Goal: Task Accomplishment & Management: Manage account settings

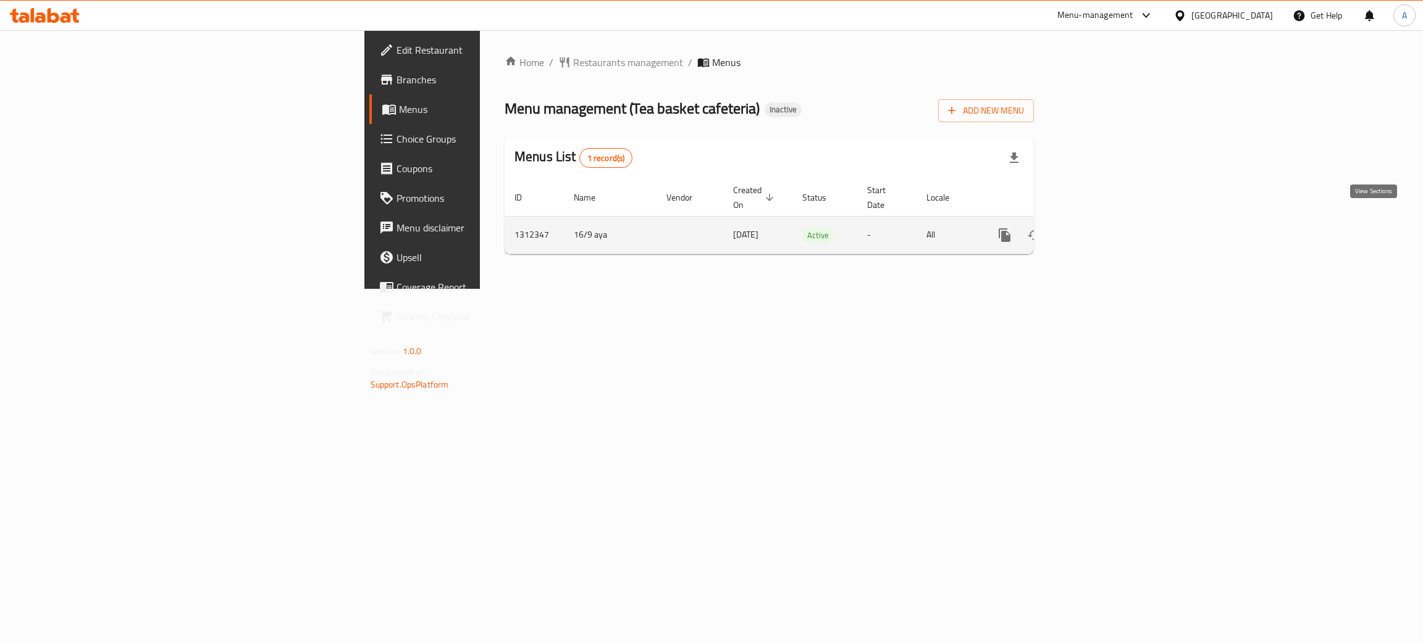
click at [1101, 228] on icon "enhanced table" at bounding box center [1093, 235] width 15 height 15
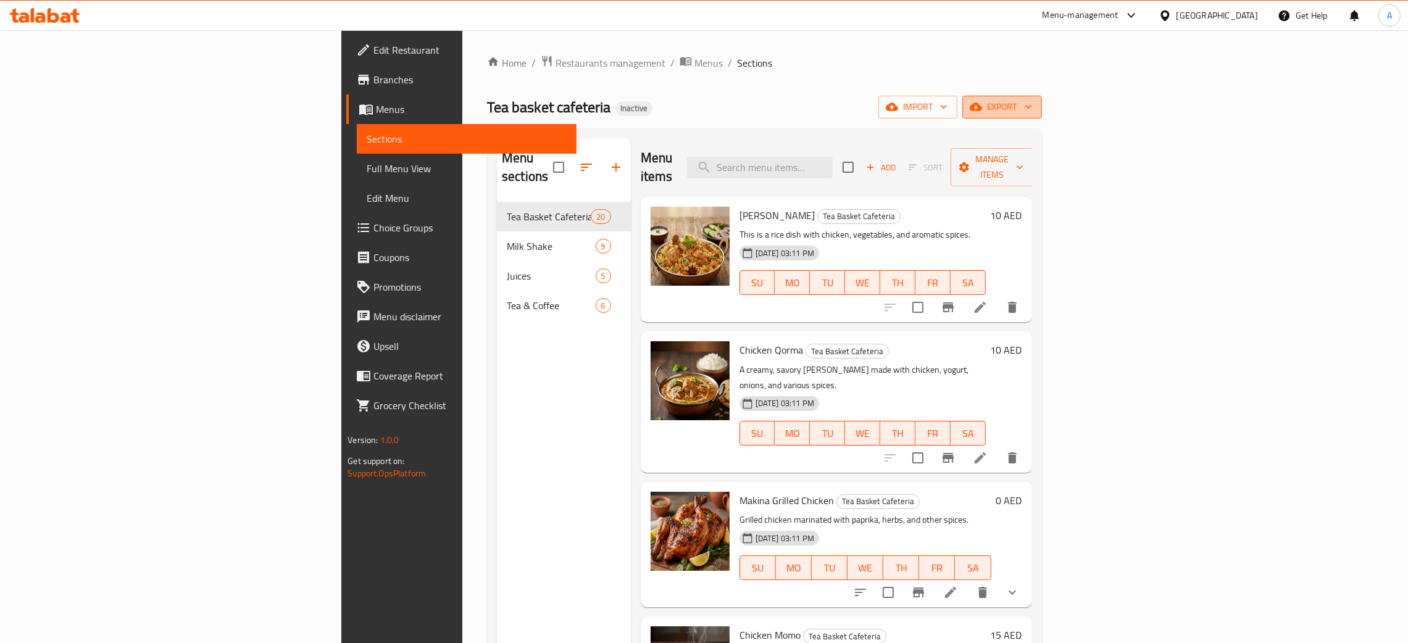
click at [1035, 109] on icon "button" at bounding box center [1028, 107] width 12 height 12
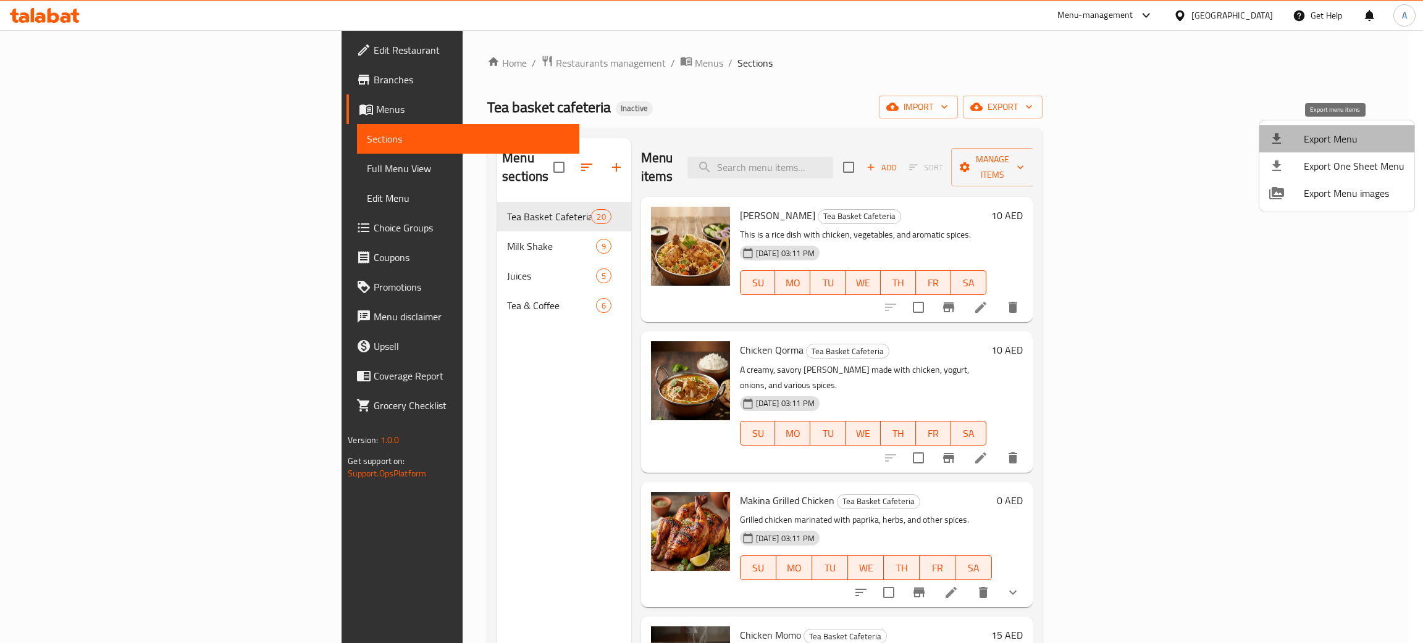
click at [1349, 140] on span "Export Menu" at bounding box center [1353, 139] width 101 height 15
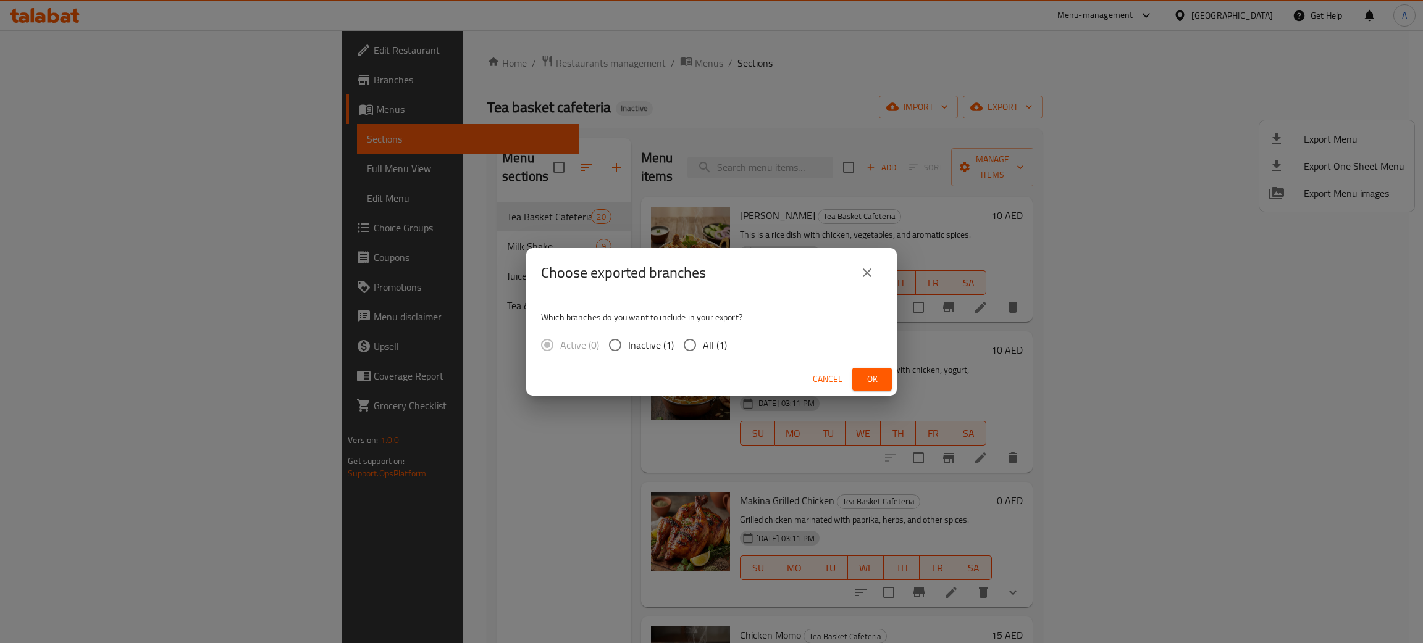
click at [881, 381] on span "Ok" at bounding box center [872, 379] width 20 height 15
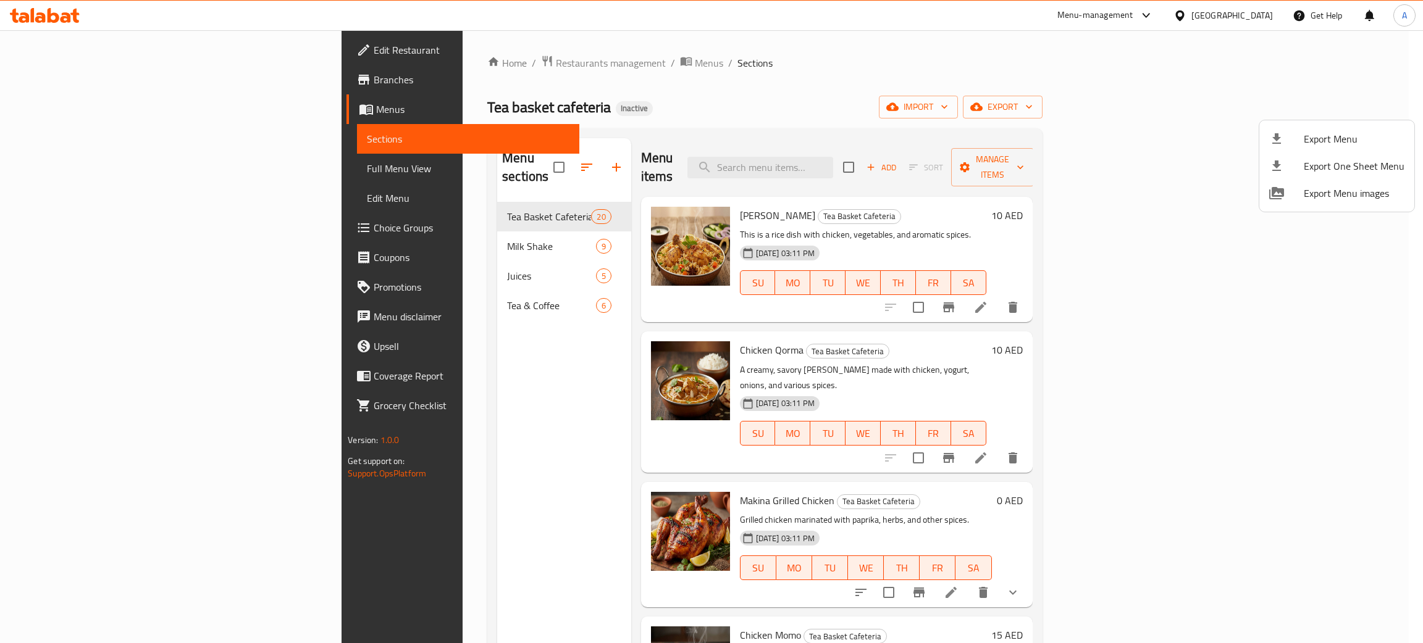
click at [1226, 12] on div at bounding box center [711, 321] width 1423 height 643
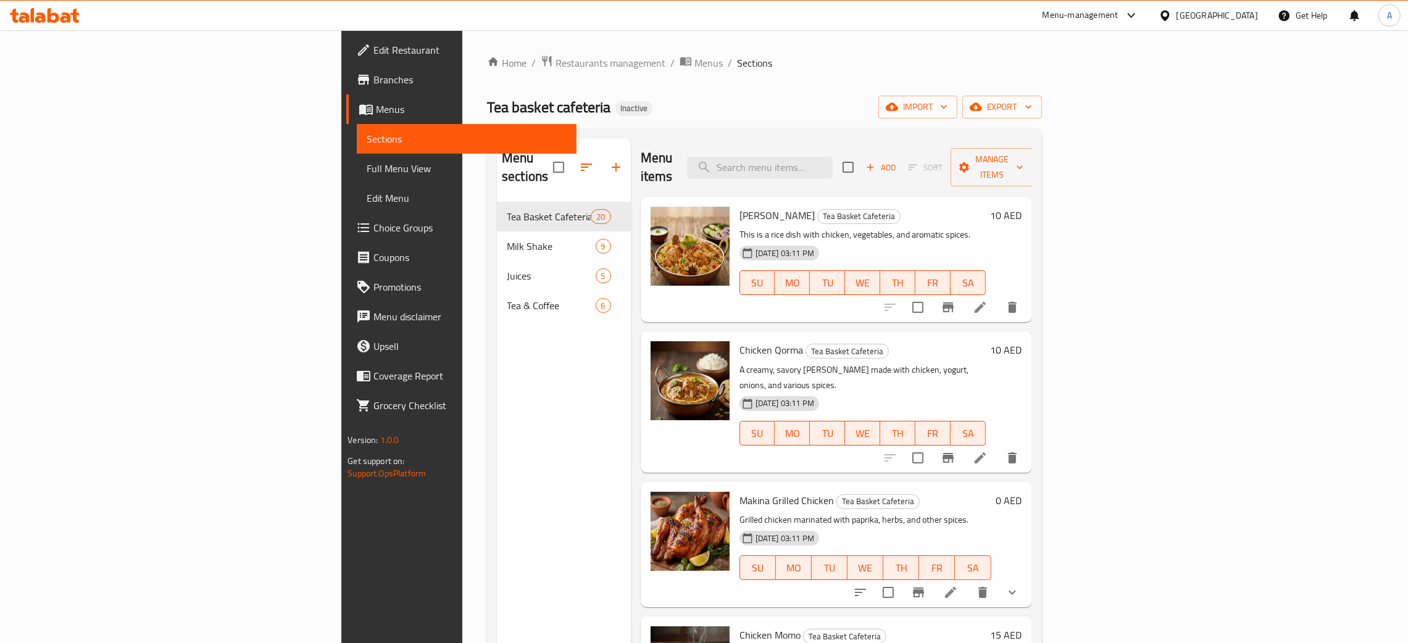
click at [1224, 12] on div "[GEOGRAPHIC_DATA]" at bounding box center [1218, 16] width 82 height 14
click at [1084, 125] on div "Egypt" at bounding box center [1125, 127] width 82 height 14
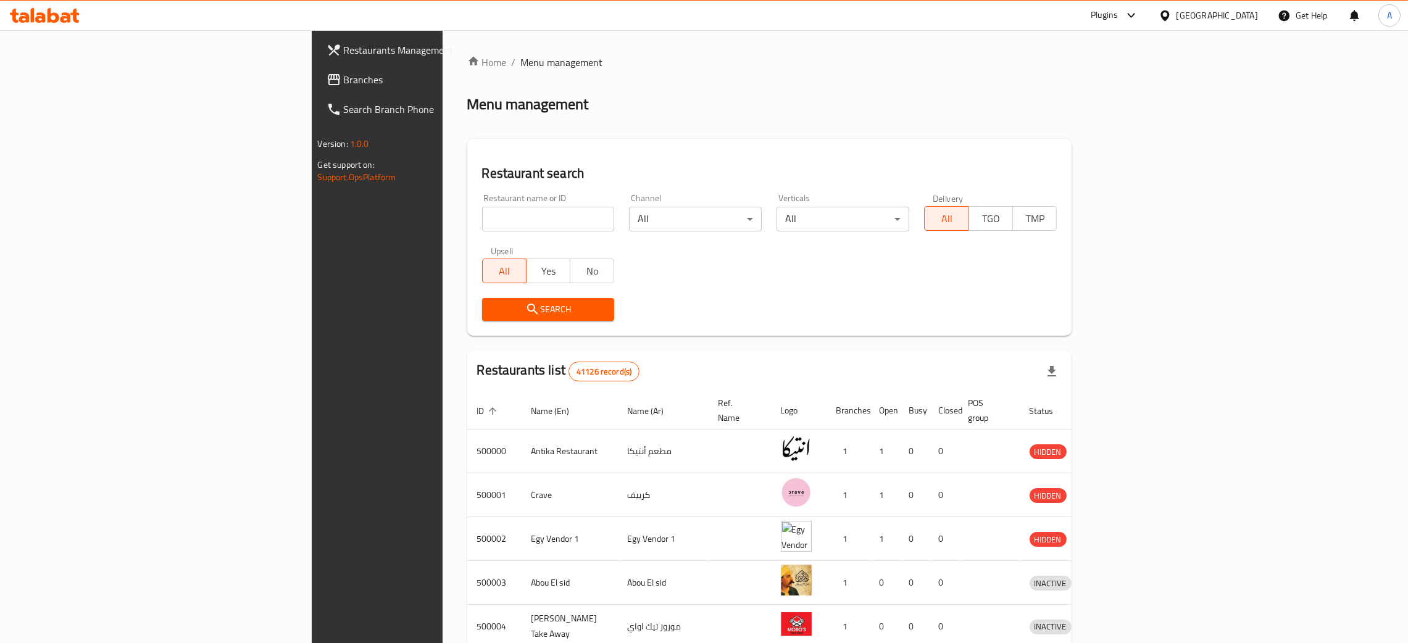
click at [482, 220] on input "search" at bounding box center [548, 219] width 133 height 25
paste input "عم شكشك"
type input "عم شكشك"
click button "Search" at bounding box center [548, 309] width 133 height 23
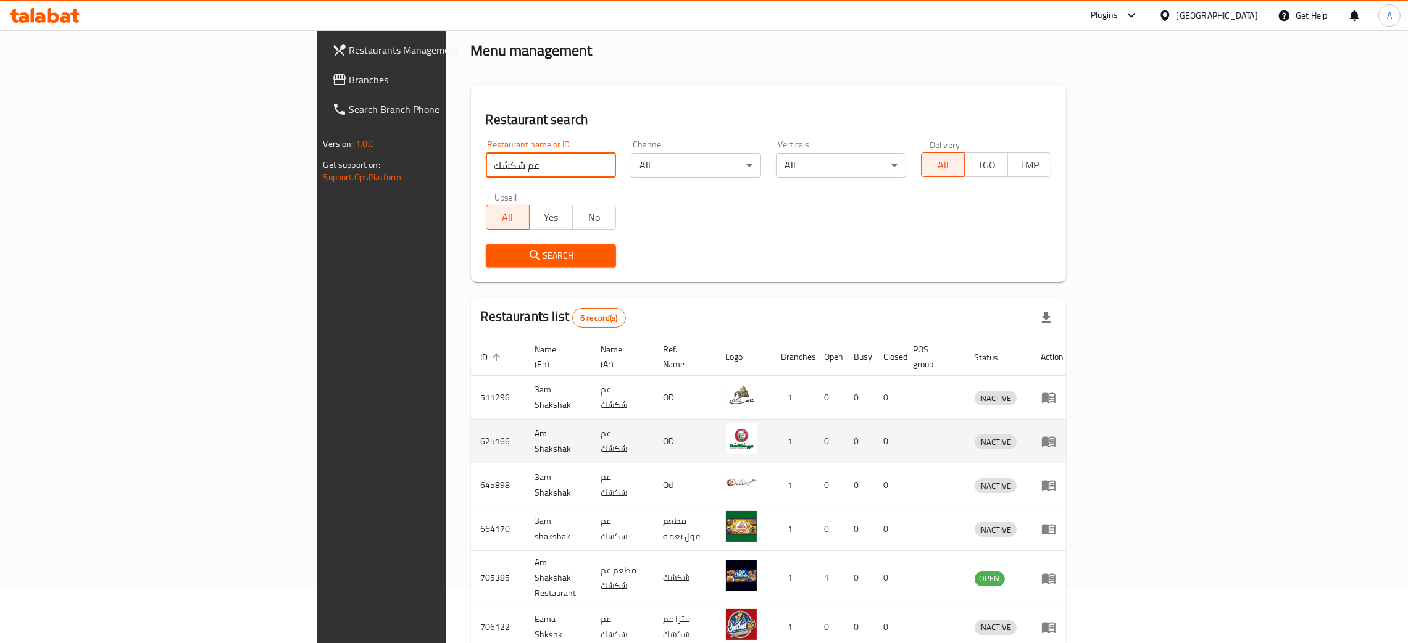
scroll to position [103, 0]
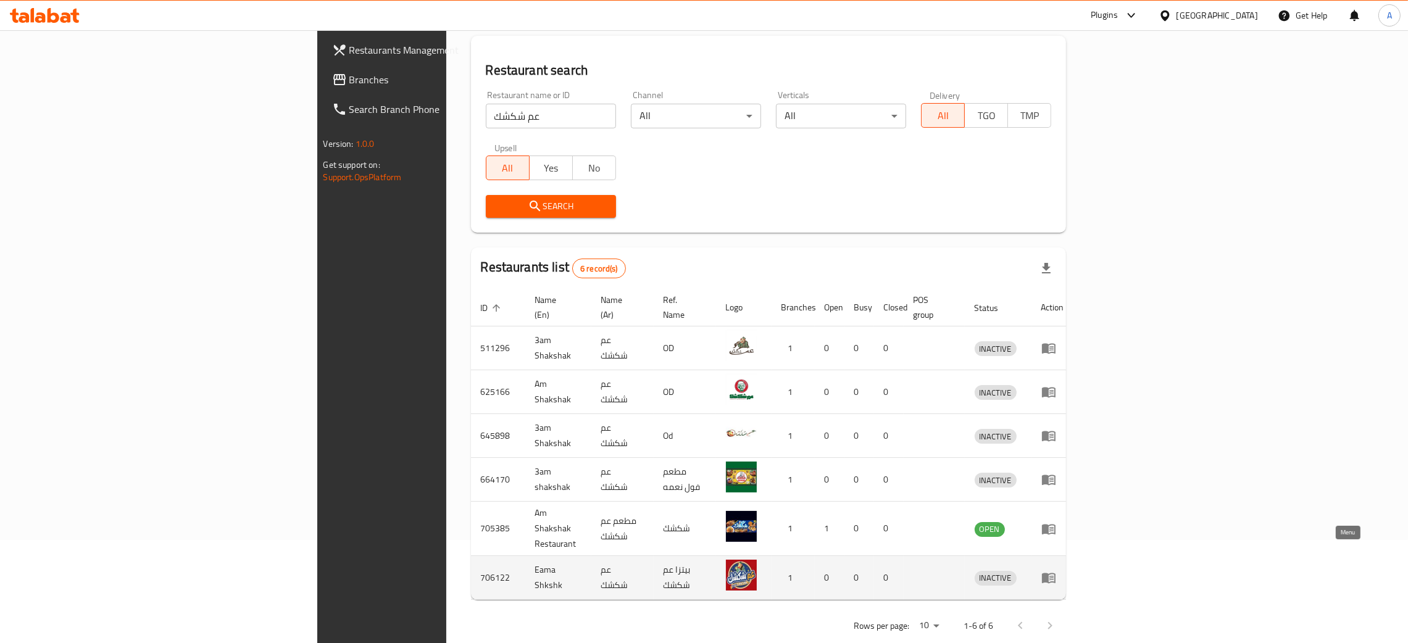
click at [1056, 574] on icon "enhanced table" at bounding box center [1049, 579] width 14 height 10
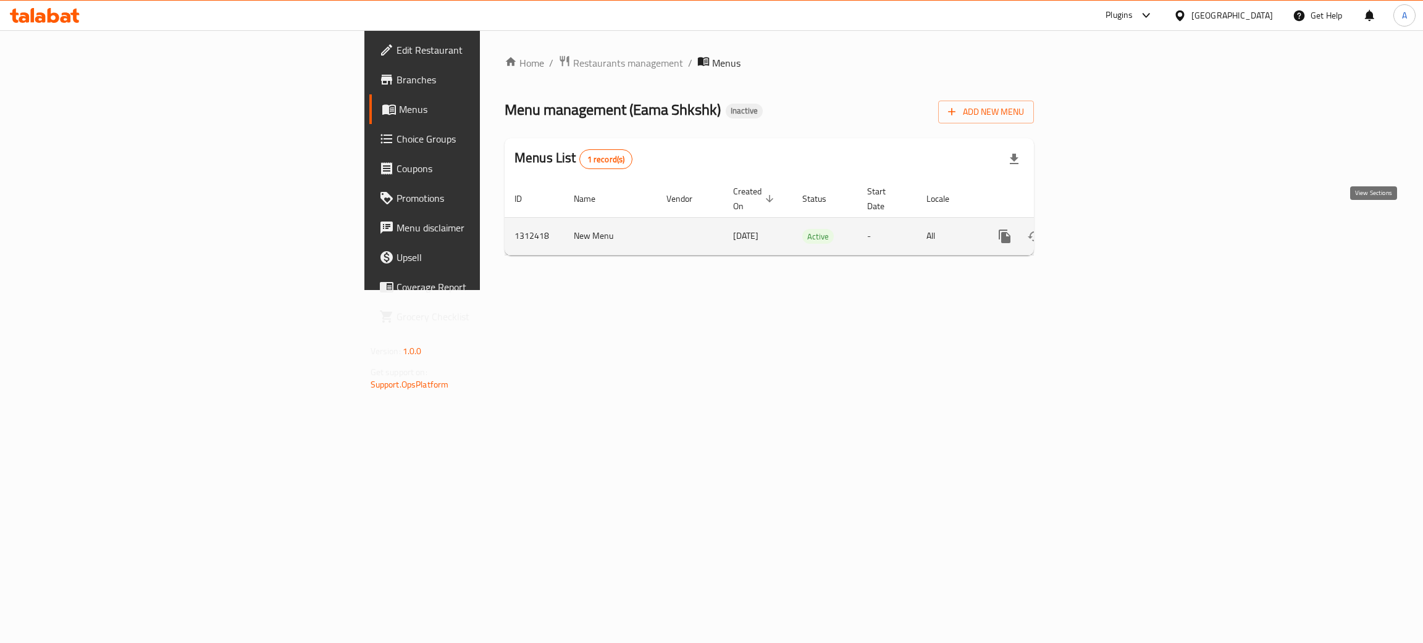
click at [1101, 229] on icon "enhanced table" at bounding box center [1093, 236] width 15 height 15
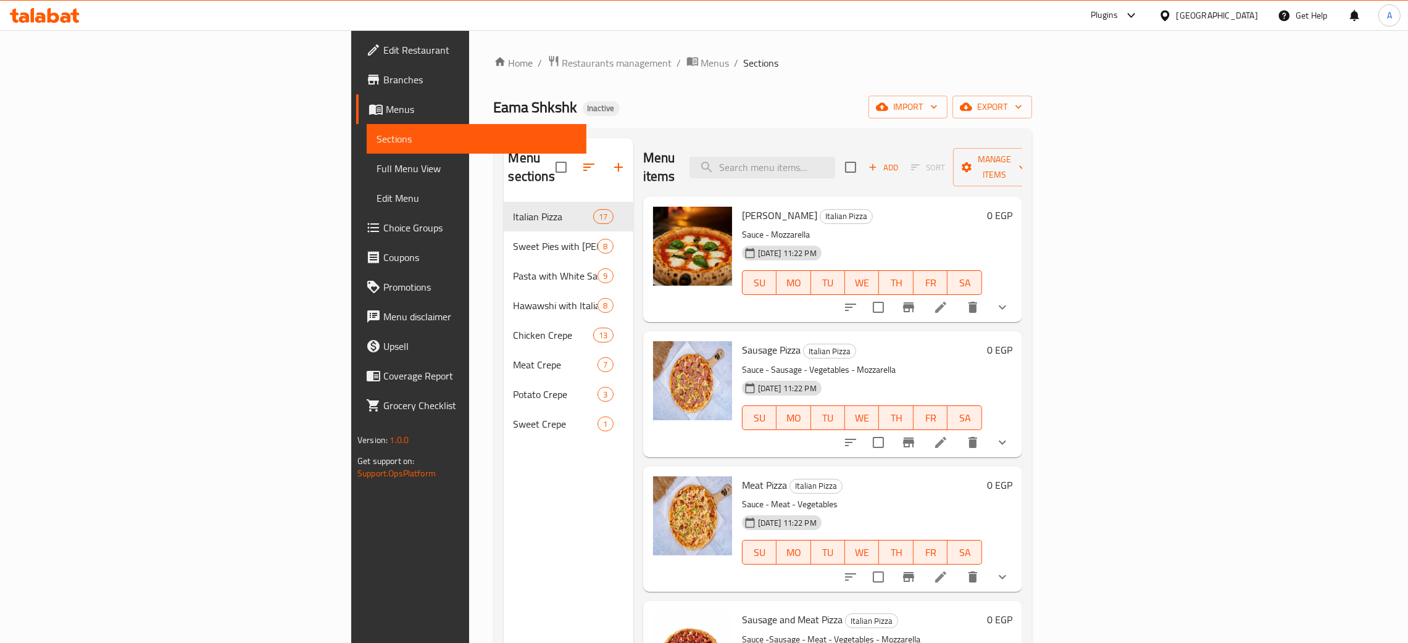
click at [383, 78] on span "Branches" at bounding box center [479, 79] width 193 height 15
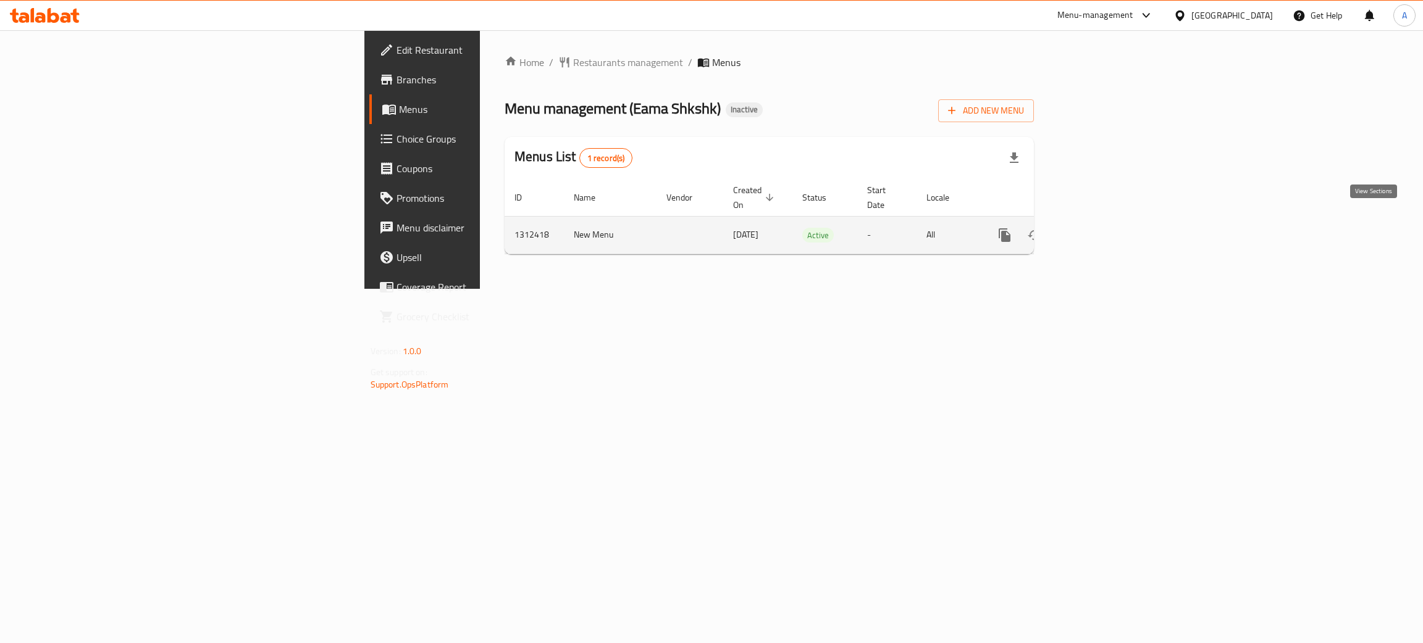
click at [1099, 230] on icon "enhanced table" at bounding box center [1093, 235] width 11 height 11
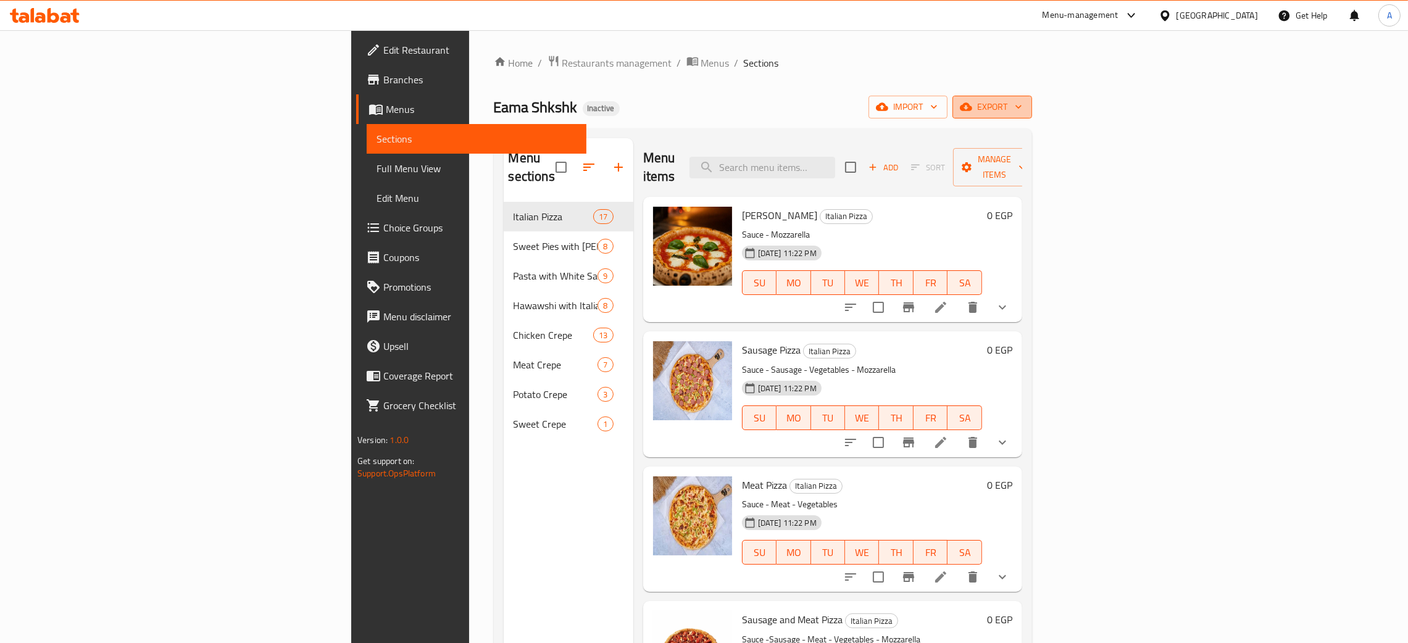
click at [1025, 104] on icon "button" at bounding box center [1019, 107] width 12 height 12
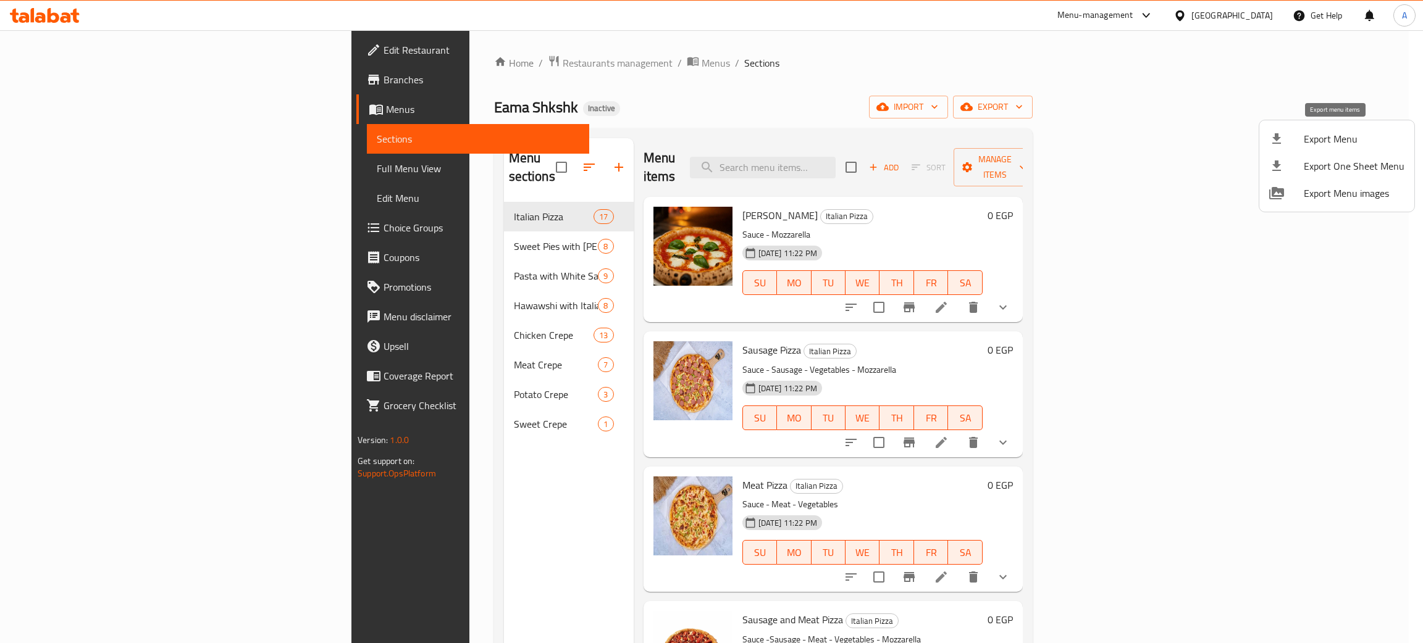
click at [1342, 132] on span "Export Menu" at bounding box center [1353, 139] width 101 height 15
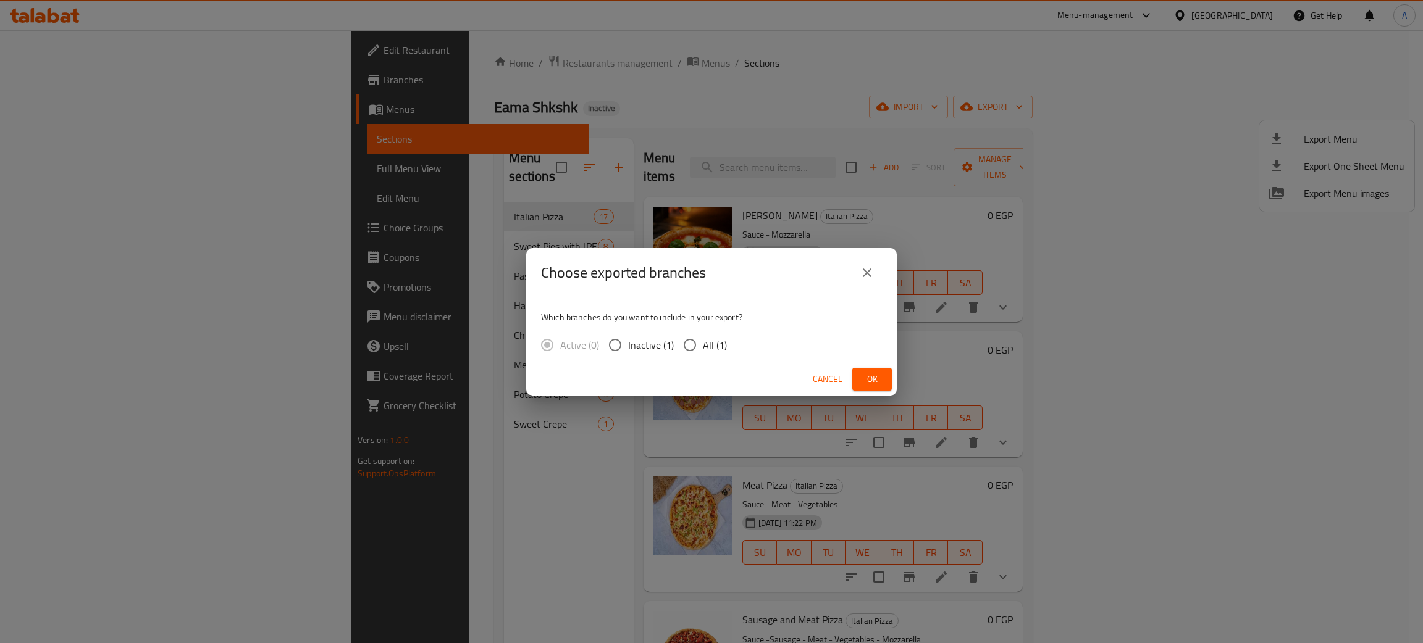
click at [877, 380] on span "Ok" at bounding box center [872, 379] width 20 height 15
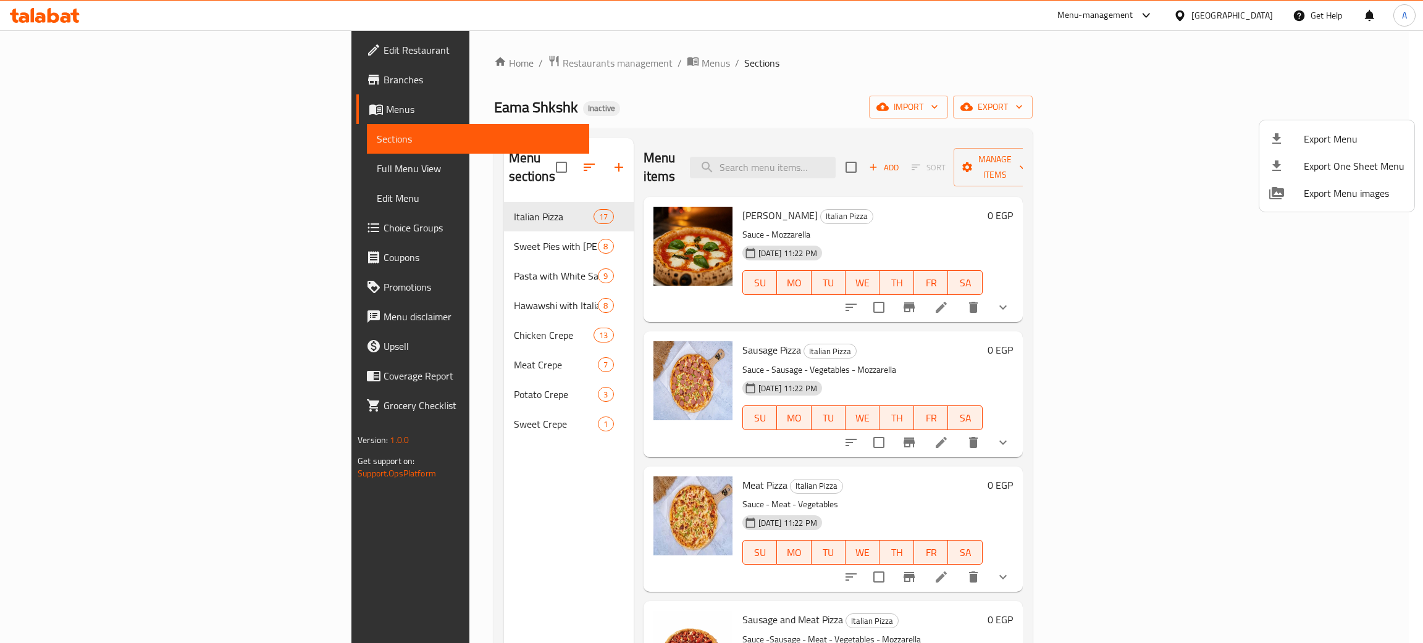
click at [79, 49] on div at bounding box center [711, 321] width 1423 height 643
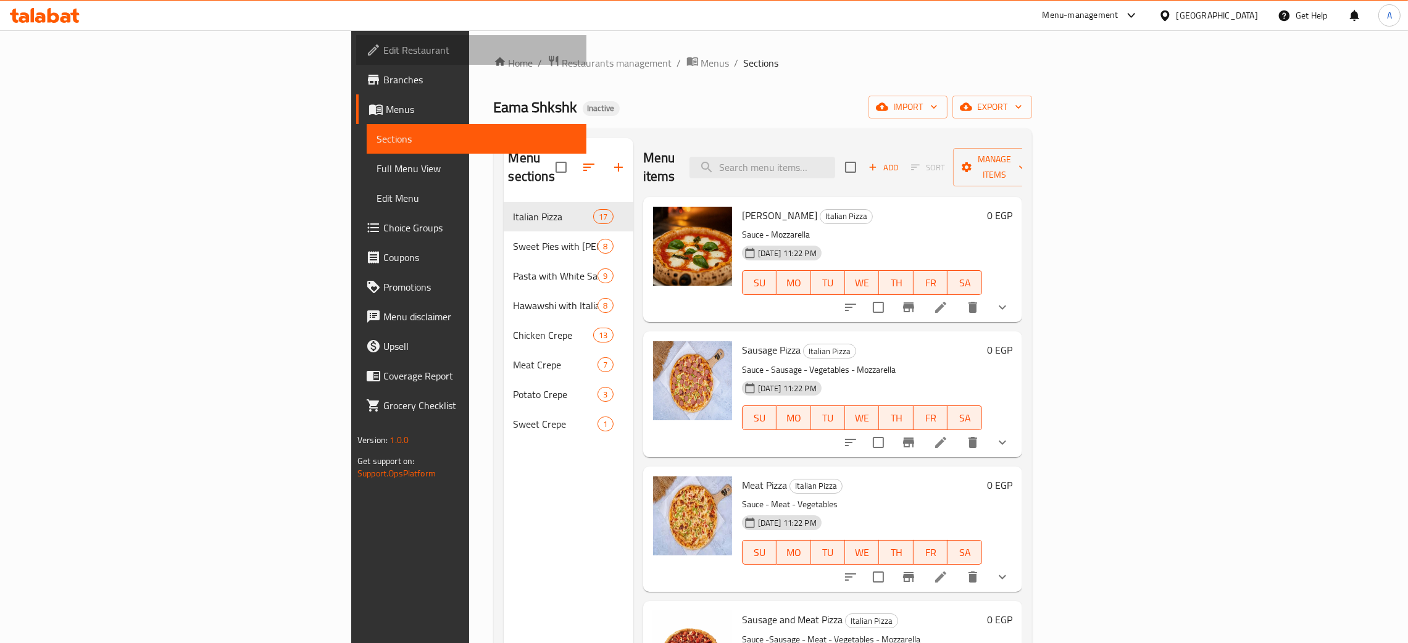
click at [383, 49] on span "Edit Restaurant" at bounding box center [479, 50] width 193 height 15
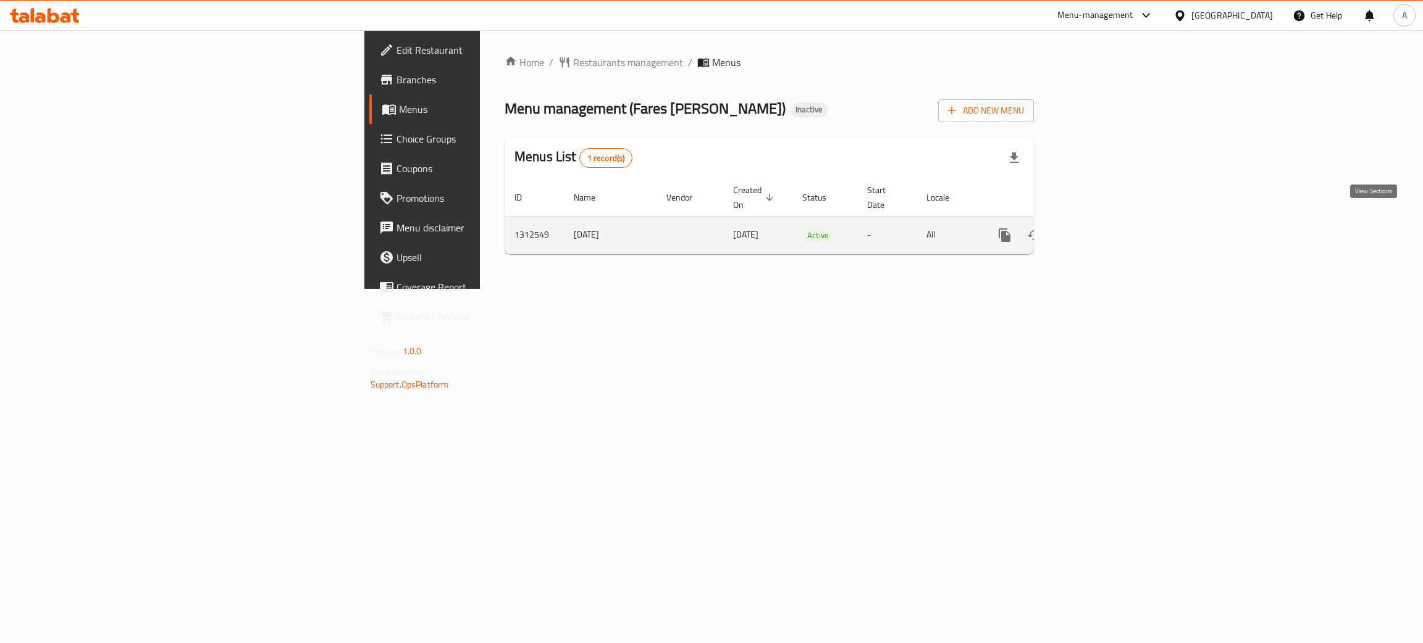
click at [1101, 228] on icon "enhanced table" at bounding box center [1093, 235] width 15 height 15
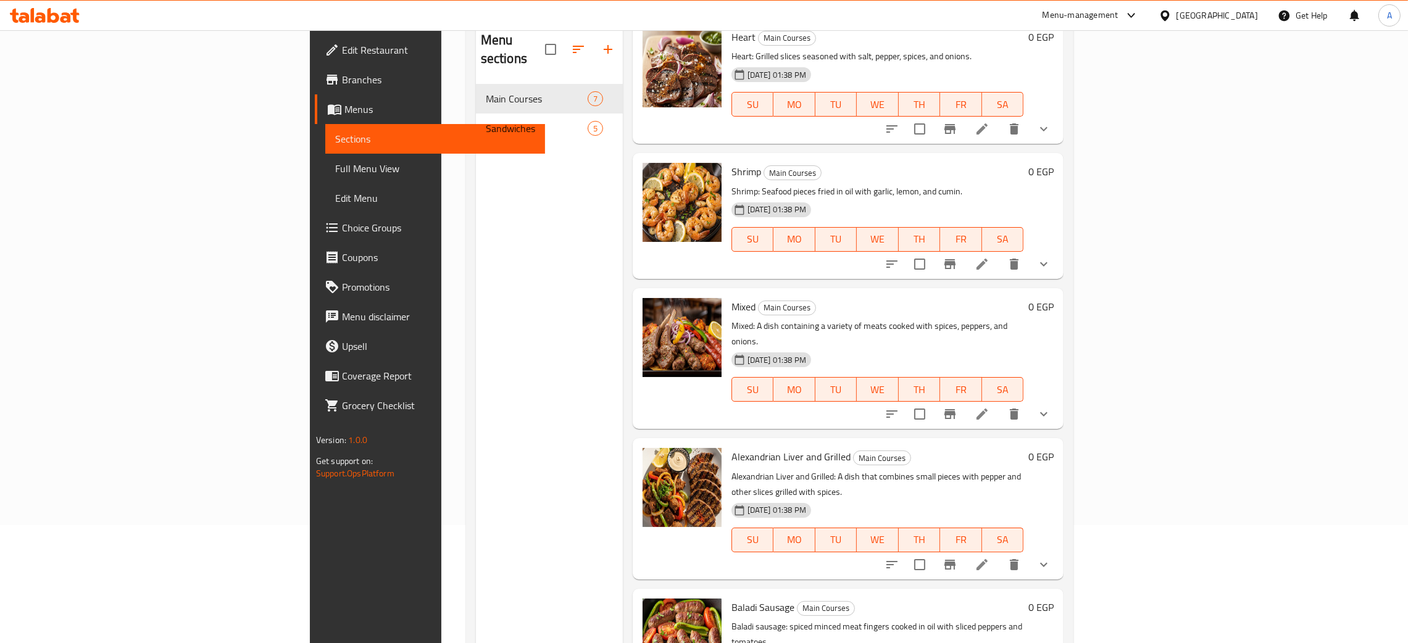
scroll to position [174, 0]
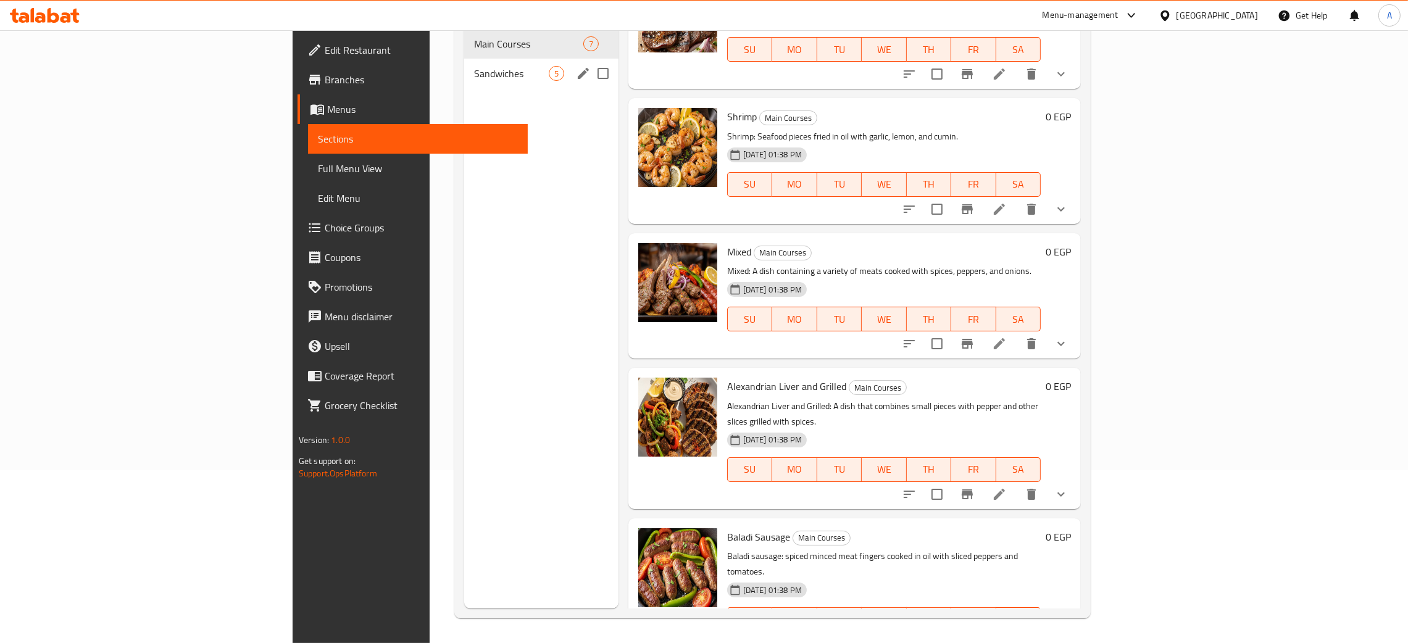
click at [464, 65] on div "Sandwiches 5" at bounding box center [541, 74] width 154 height 30
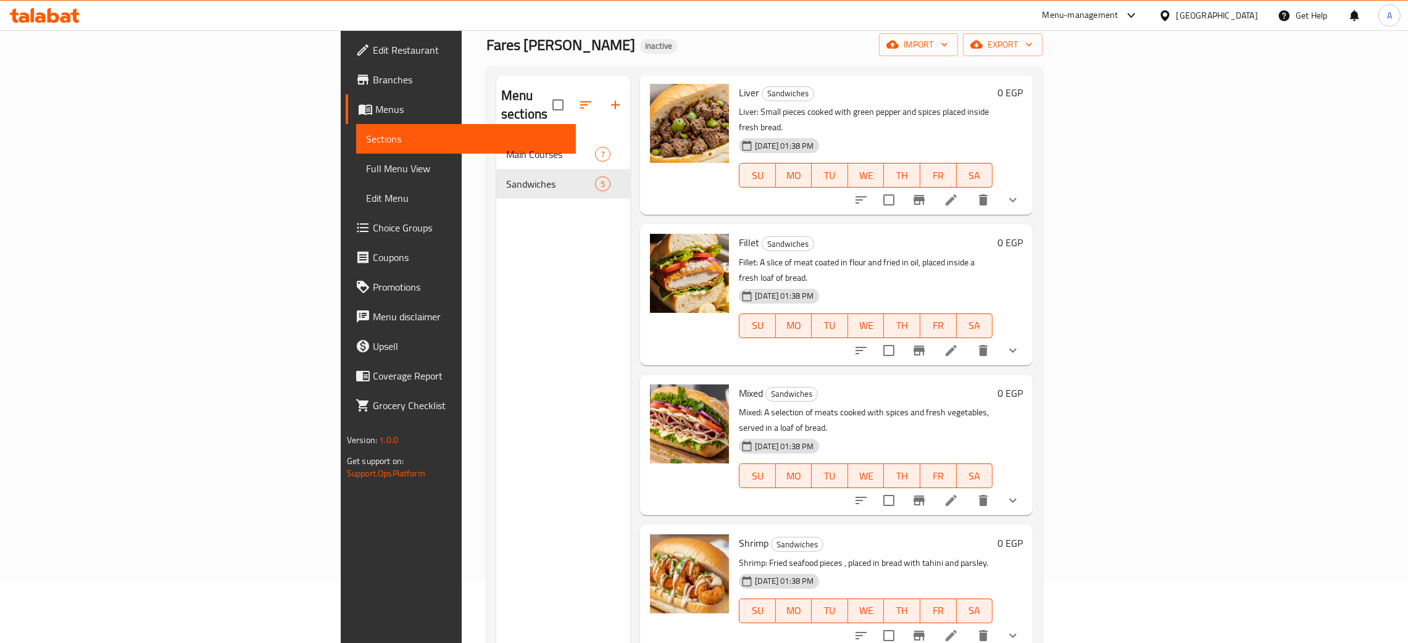
scroll to position [174, 0]
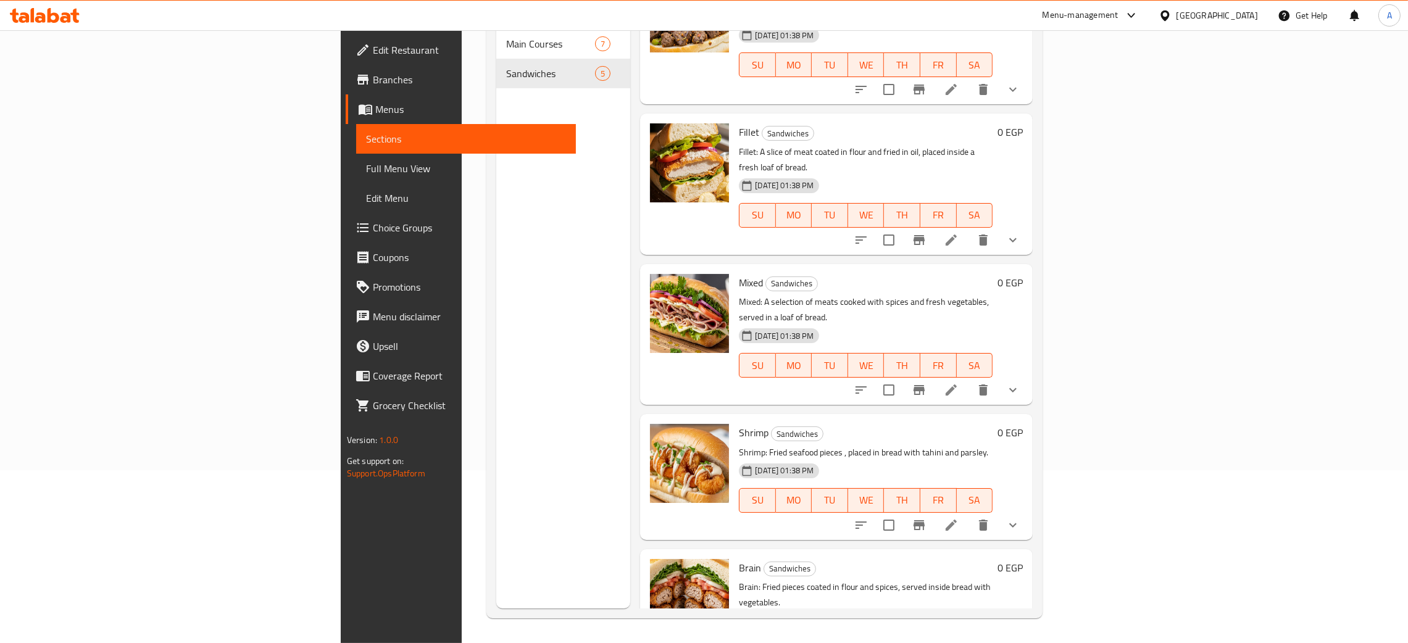
click at [373, 46] on span "Edit Restaurant" at bounding box center [469, 50] width 193 height 15
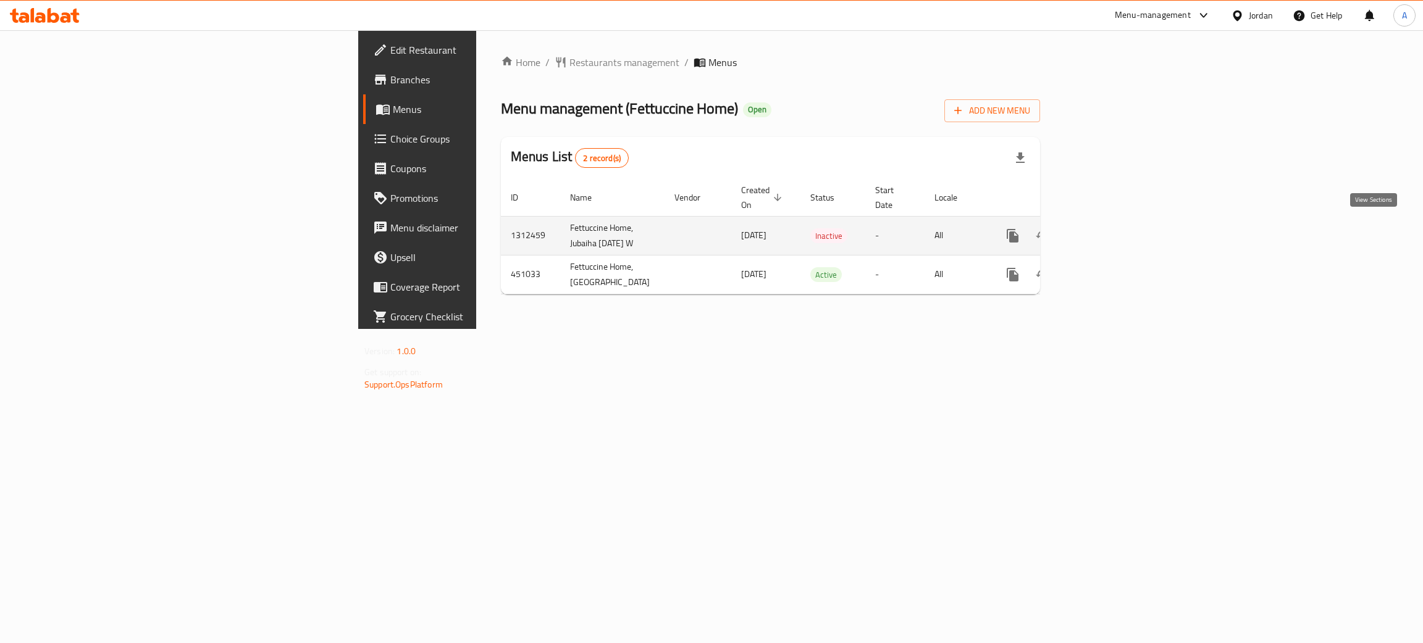
click at [1109, 228] on icon "enhanced table" at bounding box center [1101, 235] width 15 height 15
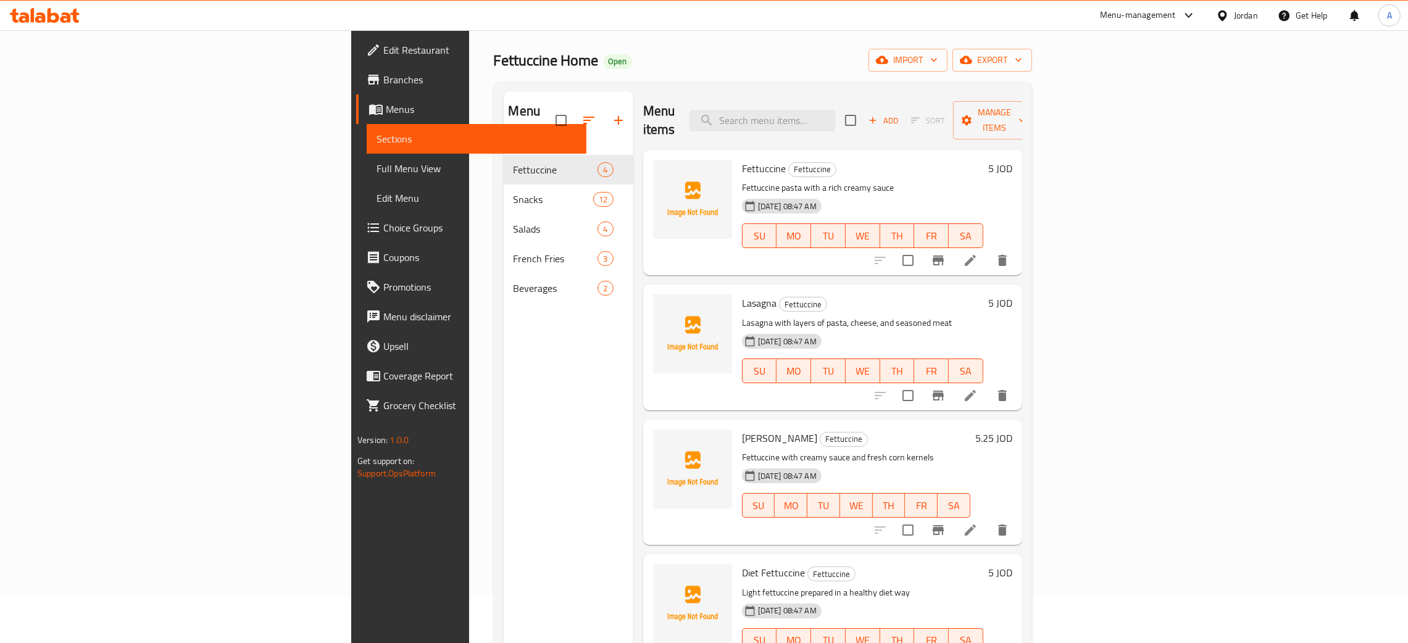
scroll to position [174, 0]
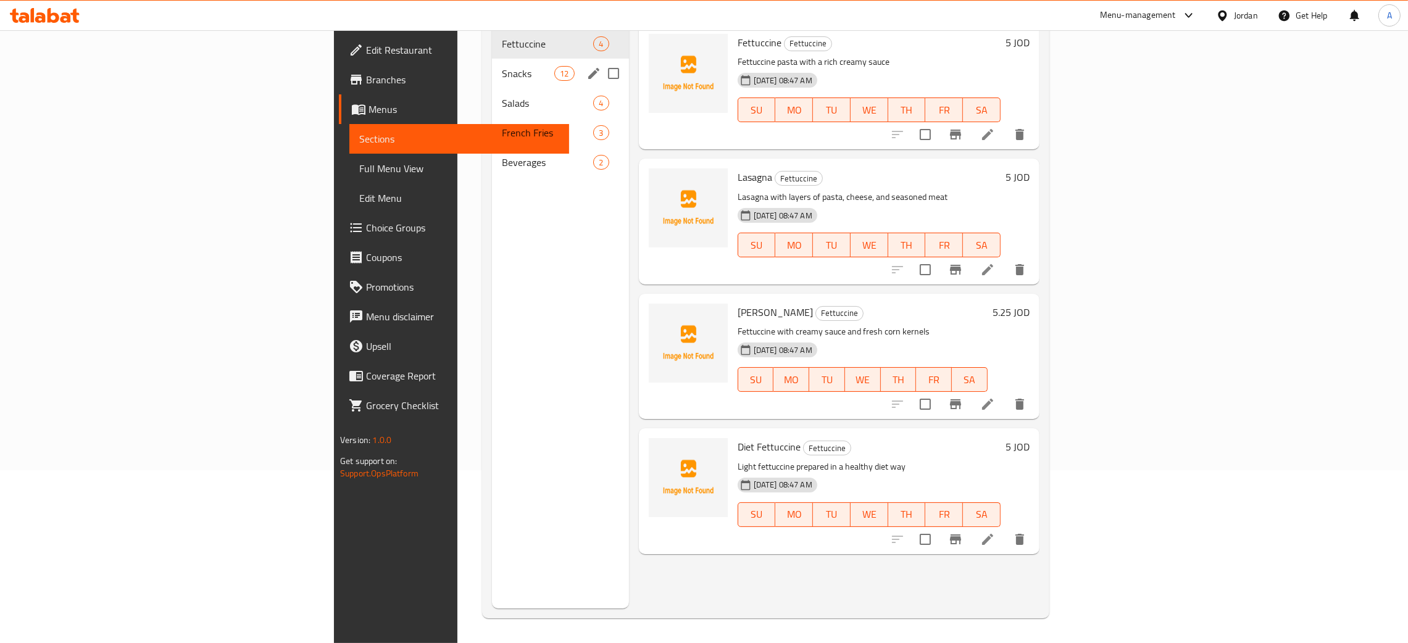
click at [492, 65] on div "Snacks 12" at bounding box center [560, 74] width 137 height 30
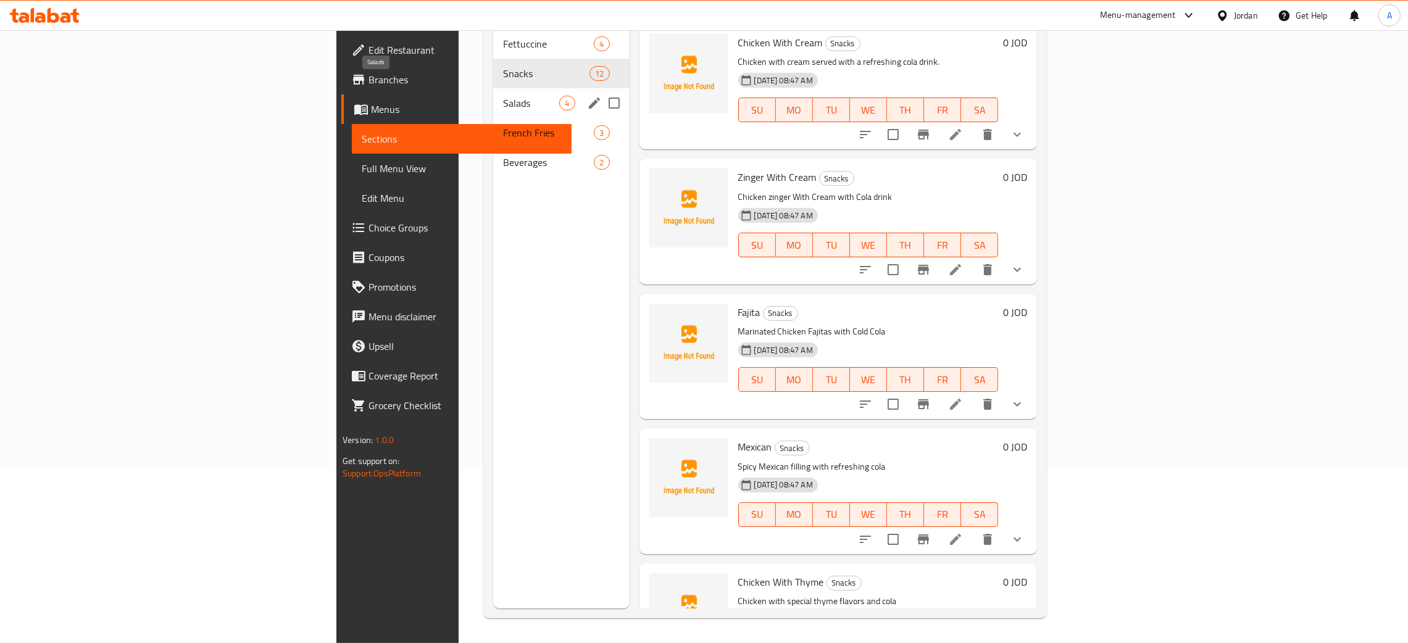
click at [503, 96] on span "Salads" at bounding box center [531, 103] width 56 height 15
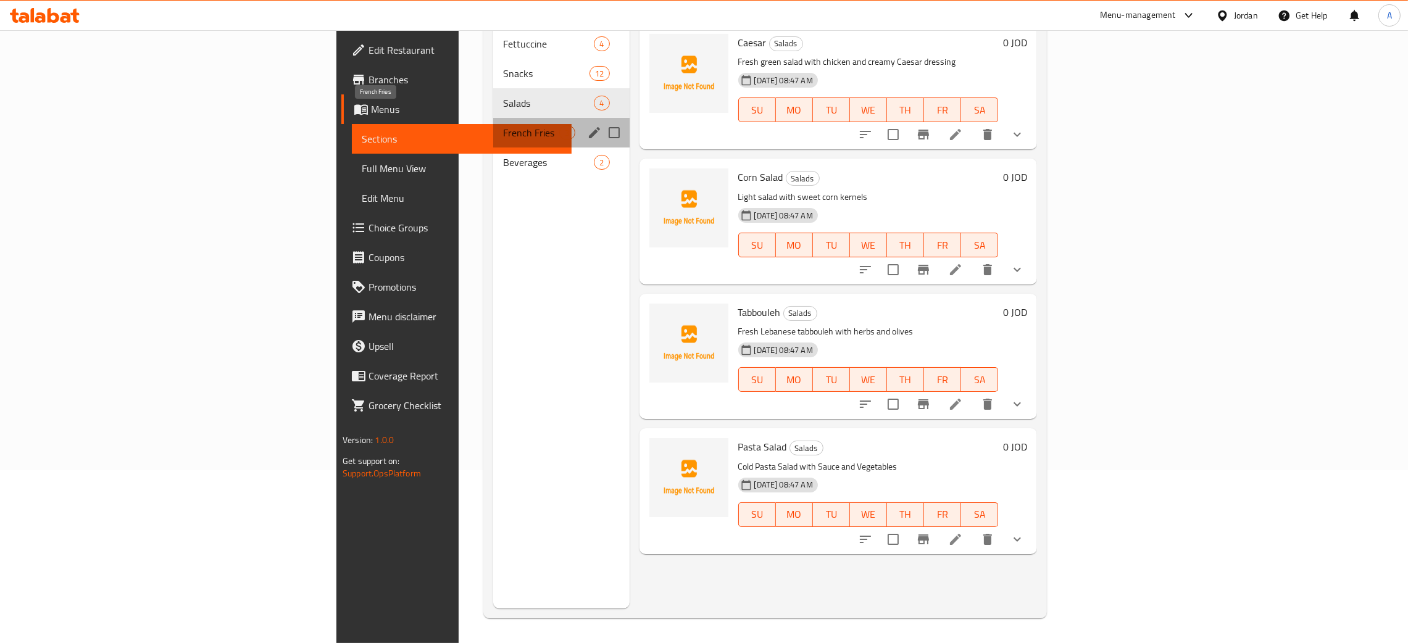
click at [503, 125] on span "French Fries" at bounding box center [531, 132] width 56 height 15
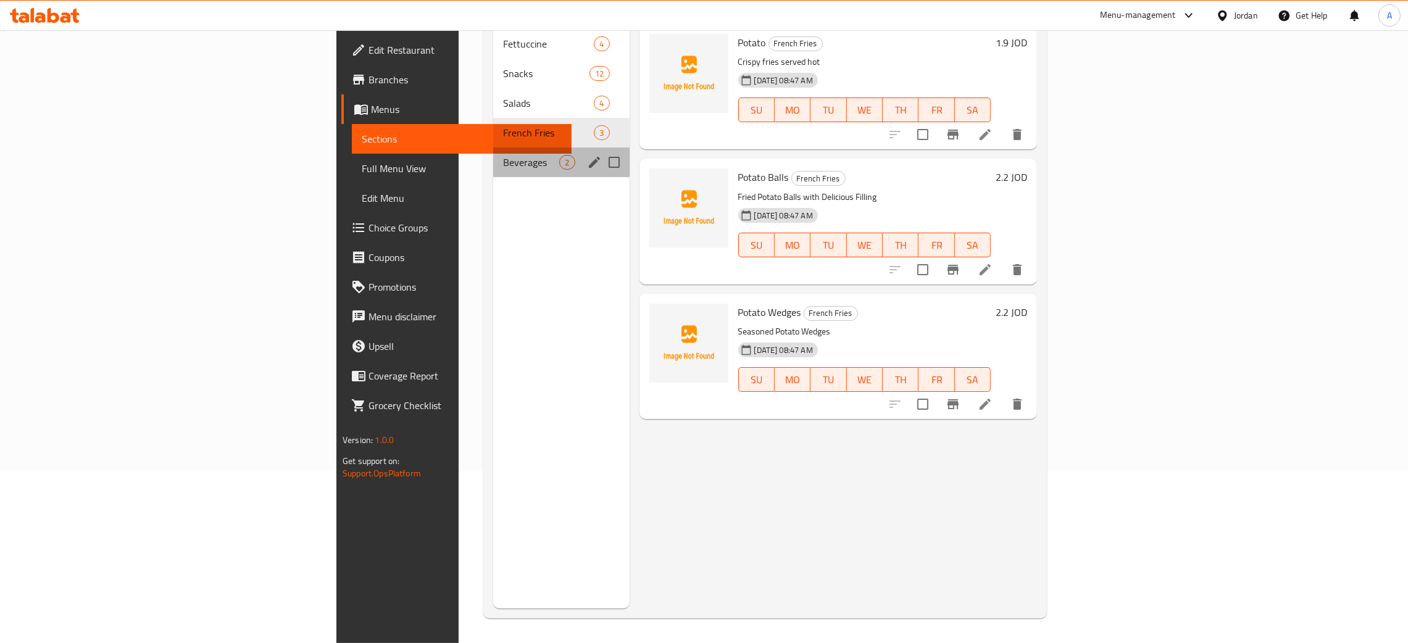
click at [493, 154] on div "Beverages 2" at bounding box center [561, 163] width 136 height 30
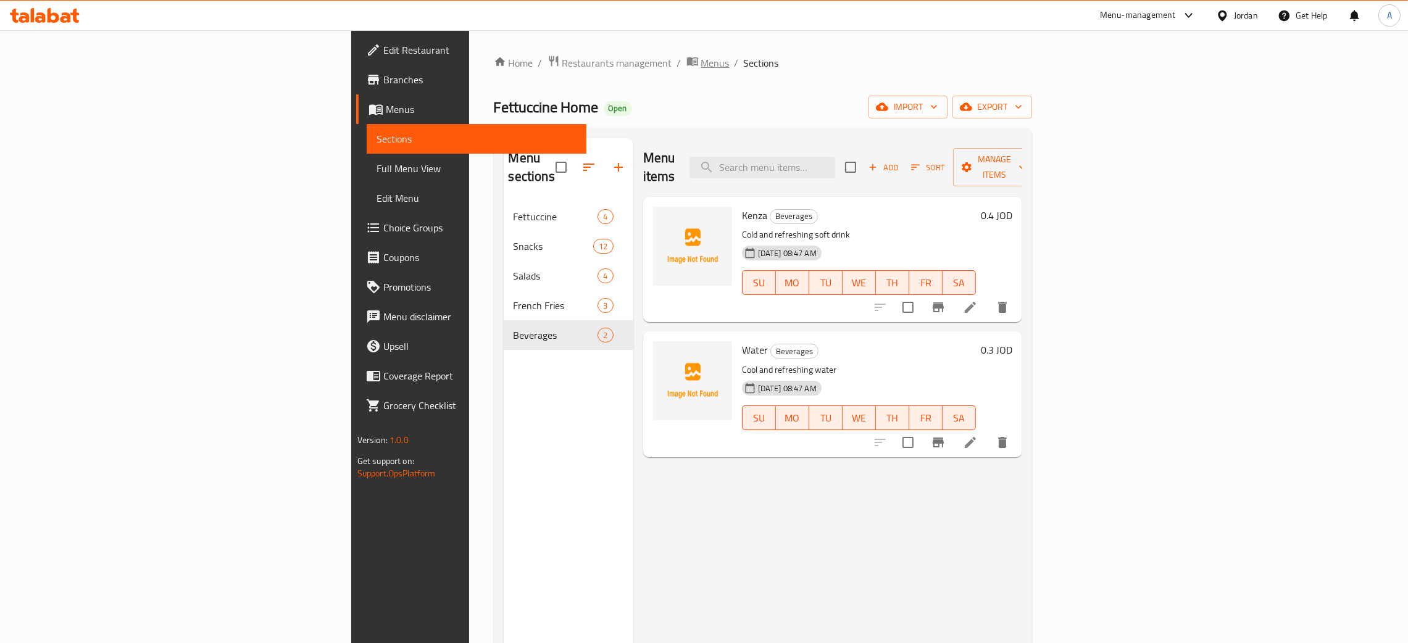
click at [701, 59] on span "Menus" at bounding box center [715, 63] width 28 height 15
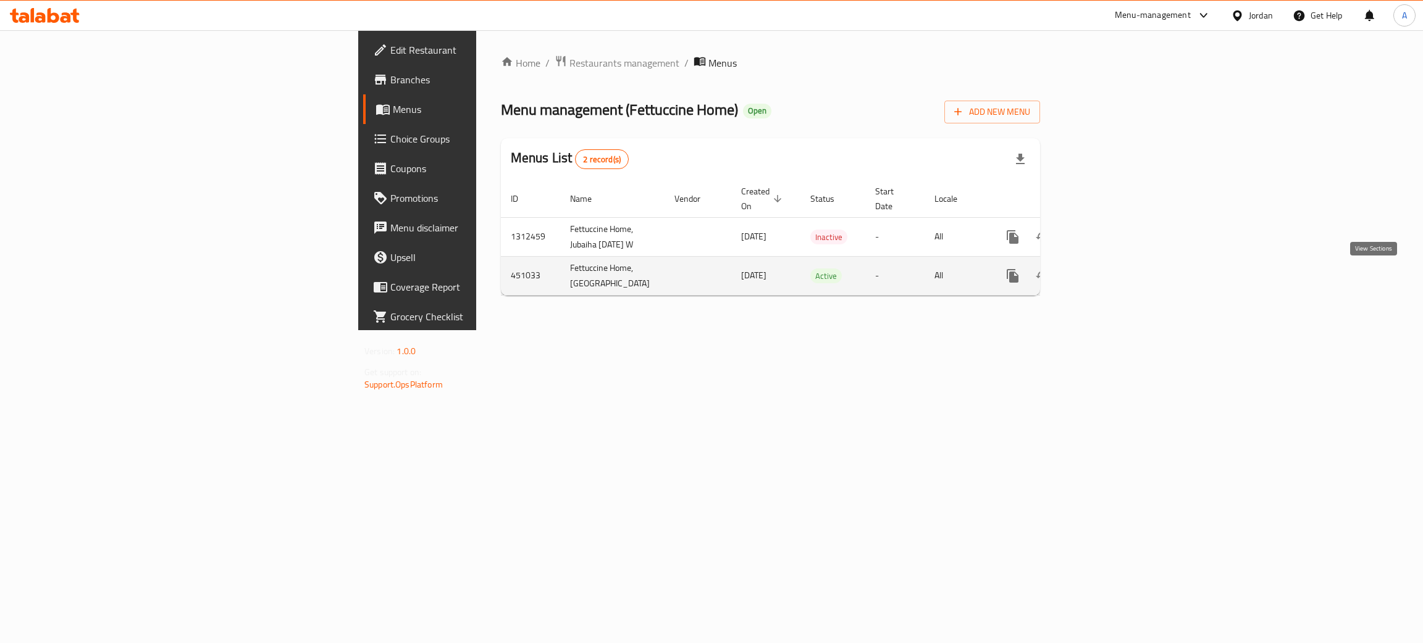
click at [1109, 281] on icon "enhanced table" at bounding box center [1101, 276] width 15 height 15
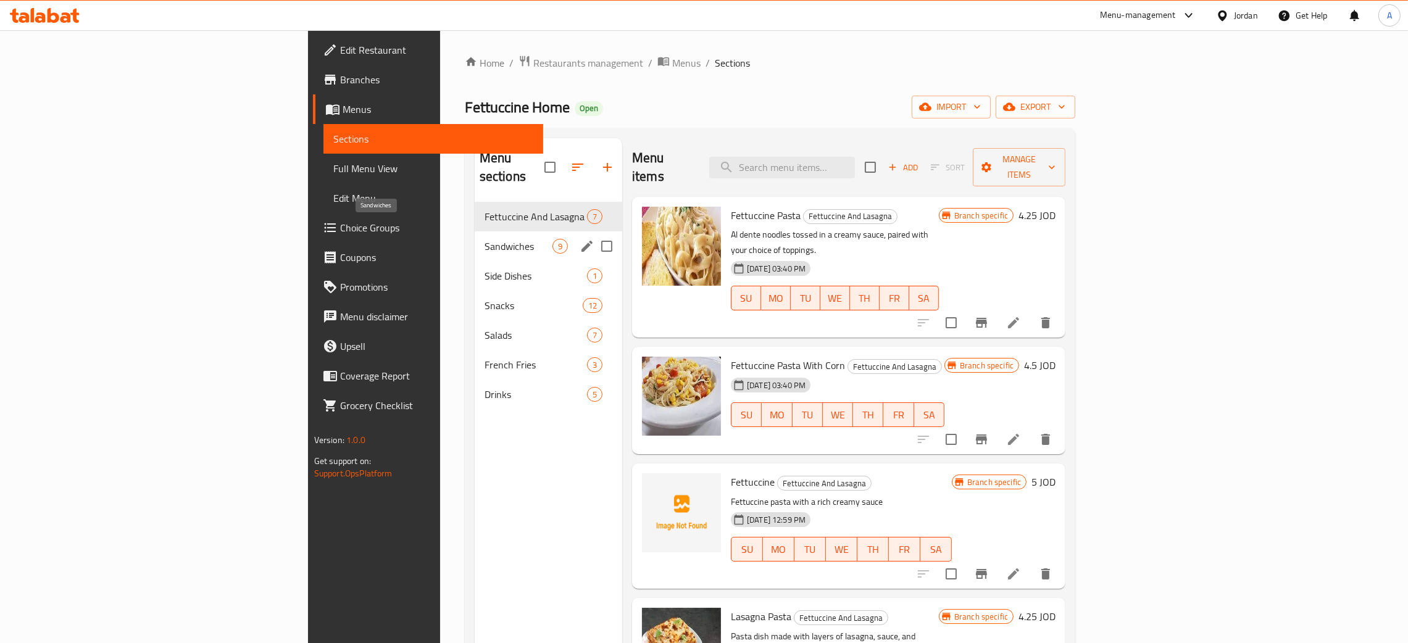
click at [485, 239] on span "Sandwiches" at bounding box center [519, 246] width 68 height 15
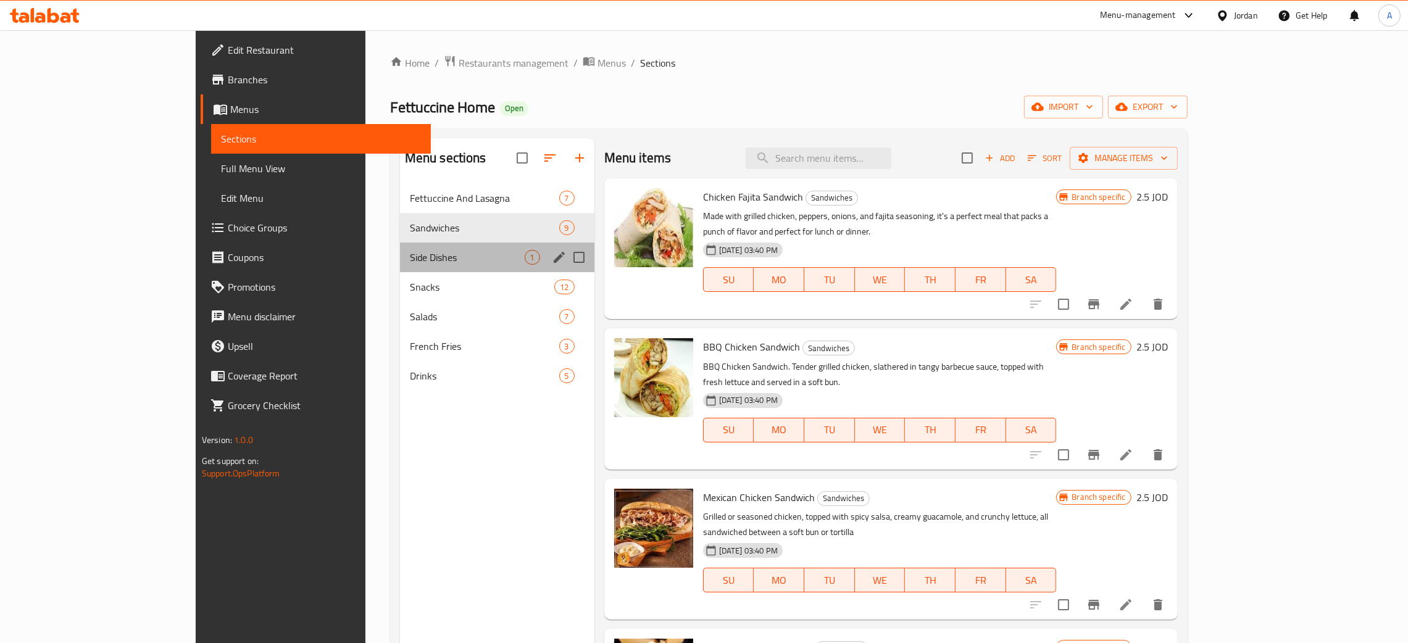
click at [416, 249] on div "Side Dishes 1" at bounding box center [497, 258] width 194 height 30
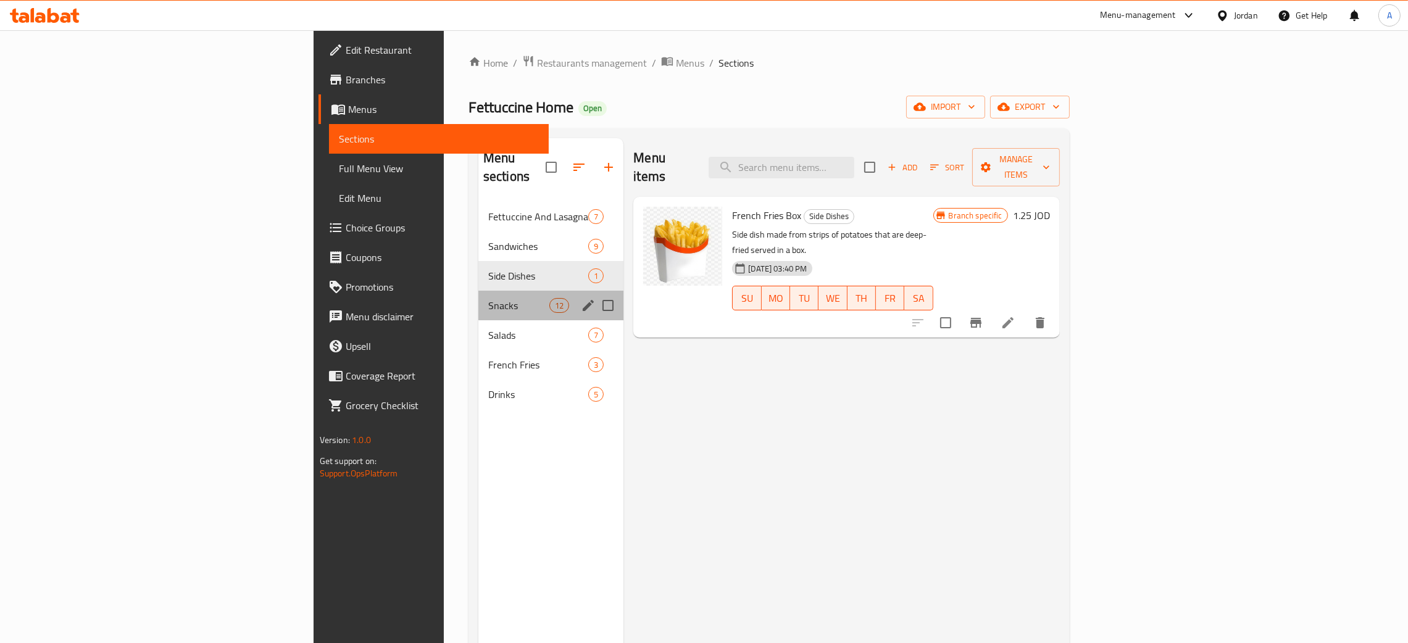
click at [479, 291] on div "Snacks 12" at bounding box center [551, 306] width 145 height 30
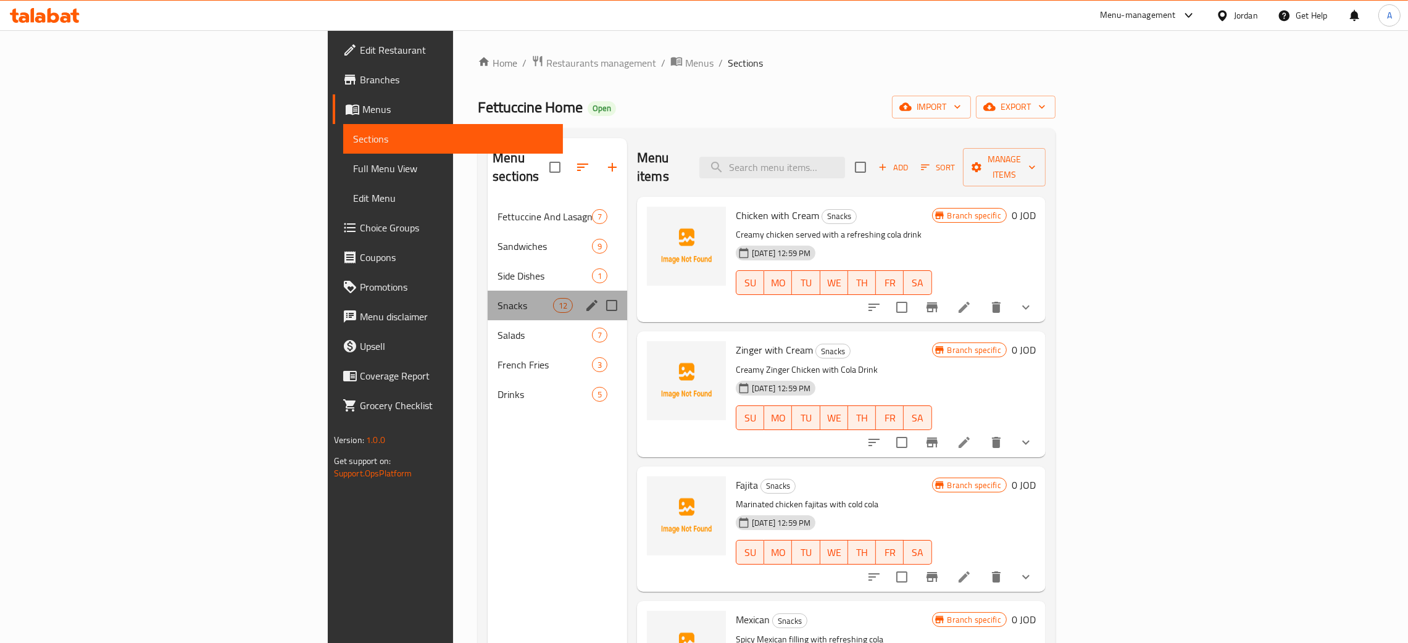
click at [488, 296] on div "Snacks 12" at bounding box center [558, 306] width 140 height 30
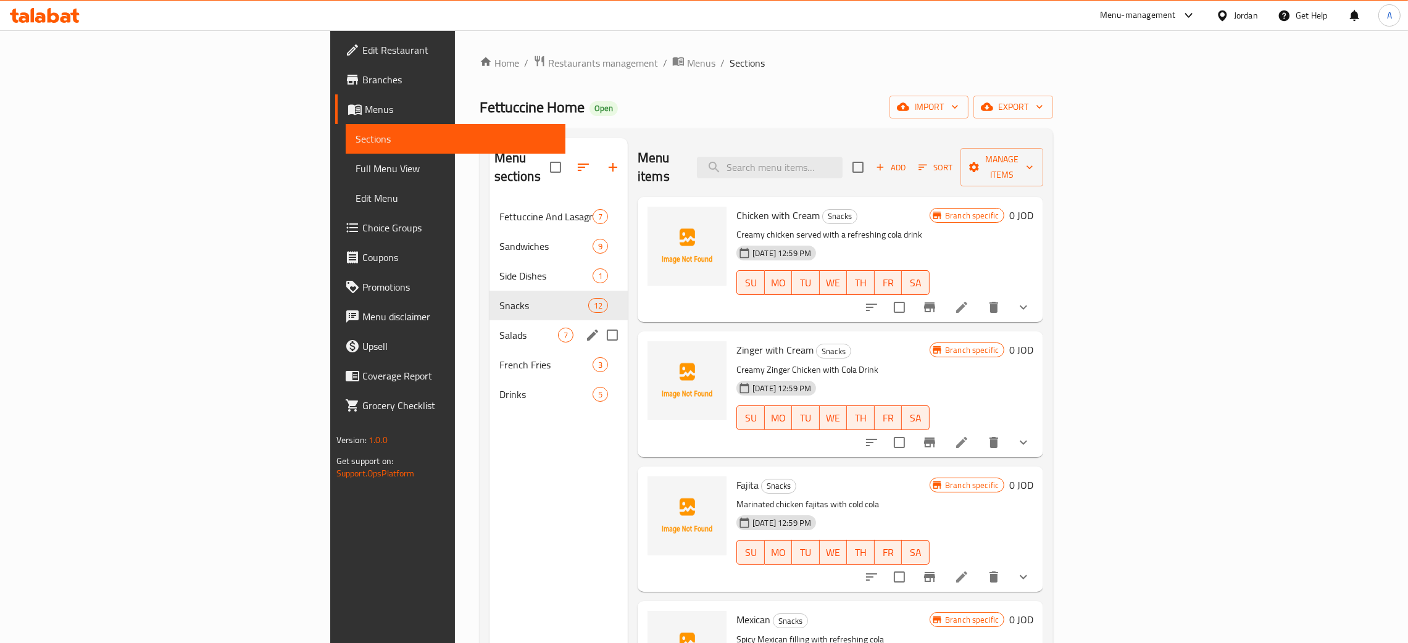
click at [490, 331] on div "Salads 7" at bounding box center [559, 335] width 138 height 30
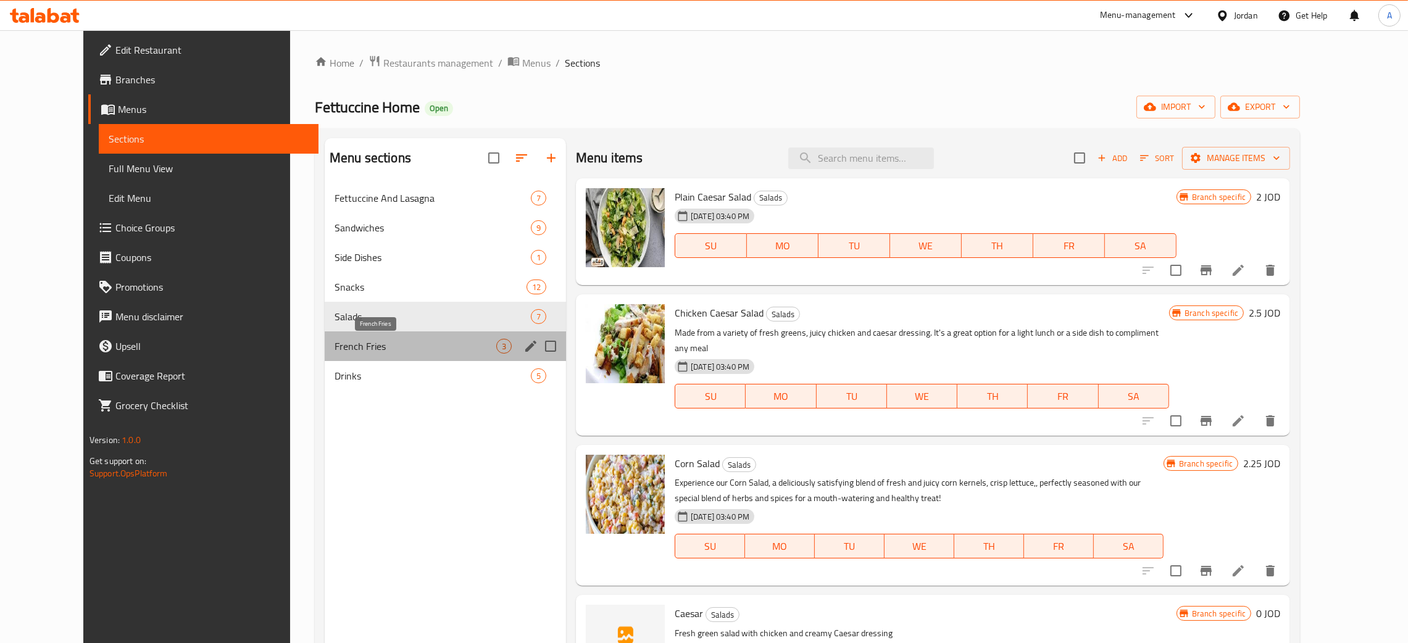
click at [427, 343] on span "French Fries" at bounding box center [416, 346] width 162 height 15
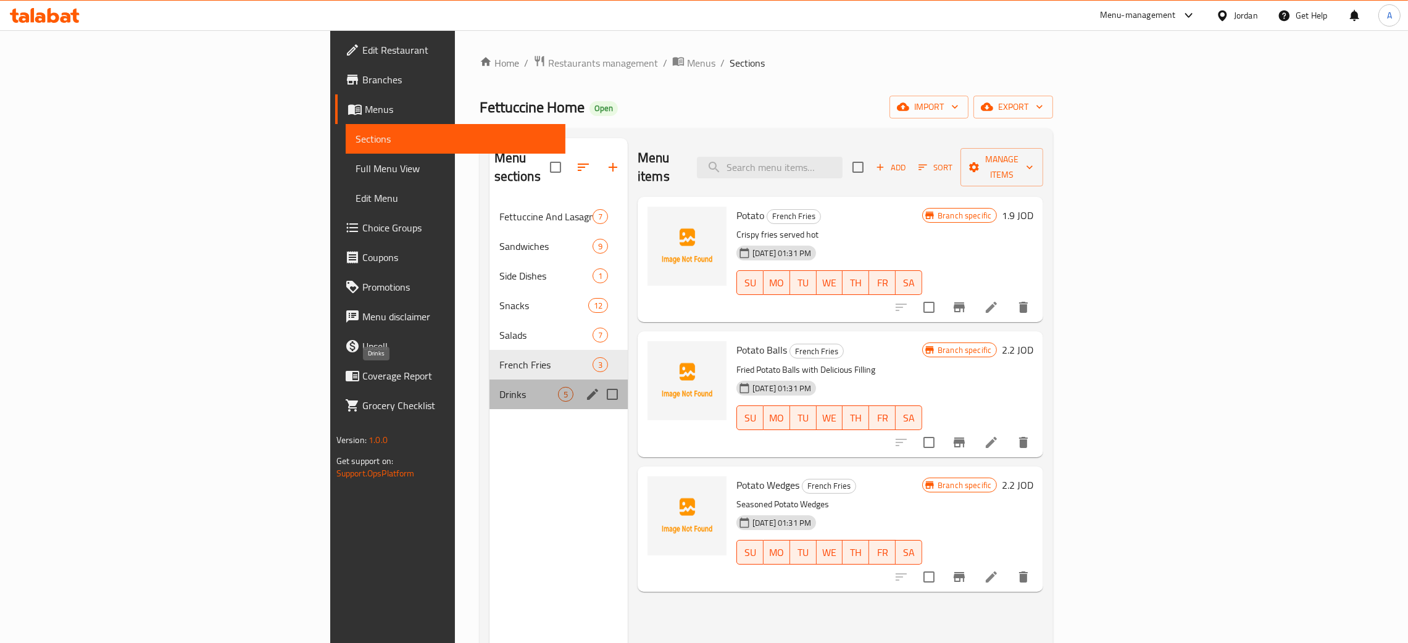
click at [500, 387] on span "Drinks" at bounding box center [529, 394] width 59 height 15
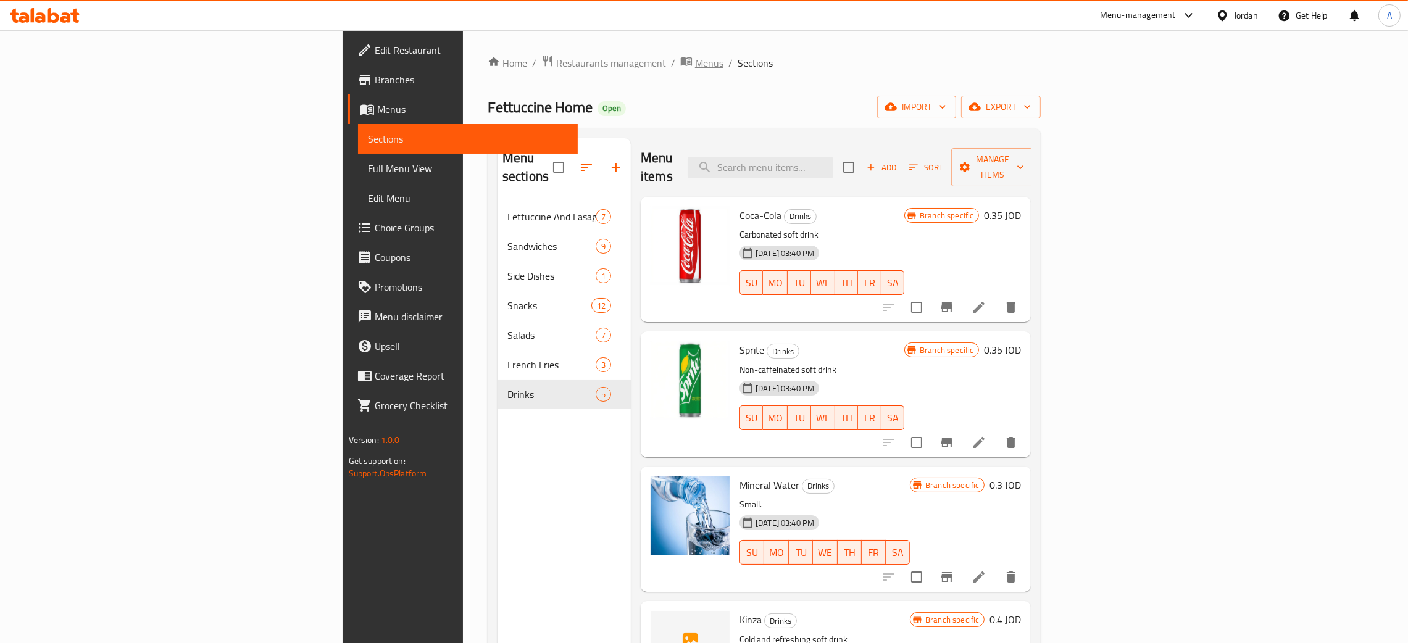
click at [695, 58] on span "Menus" at bounding box center [709, 63] width 28 height 15
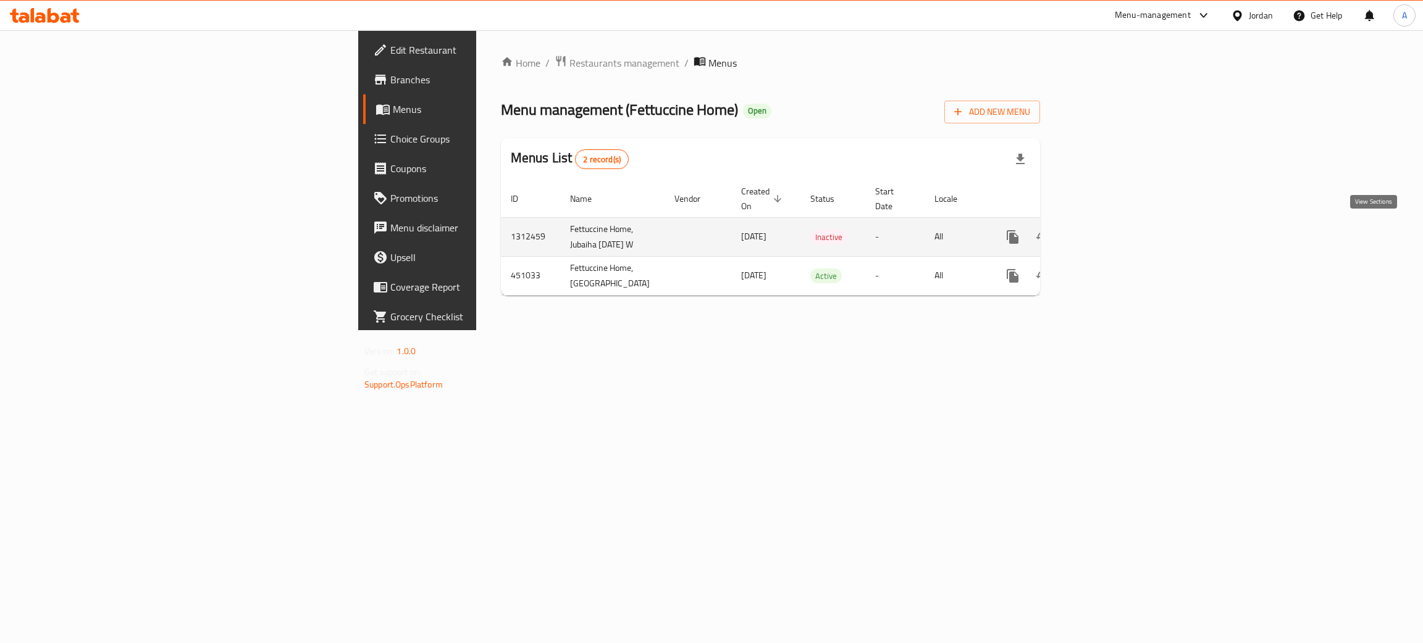
click at [1109, 232] on icon "enhanced table" at bounding box center [1101, 237] width 15 height 15
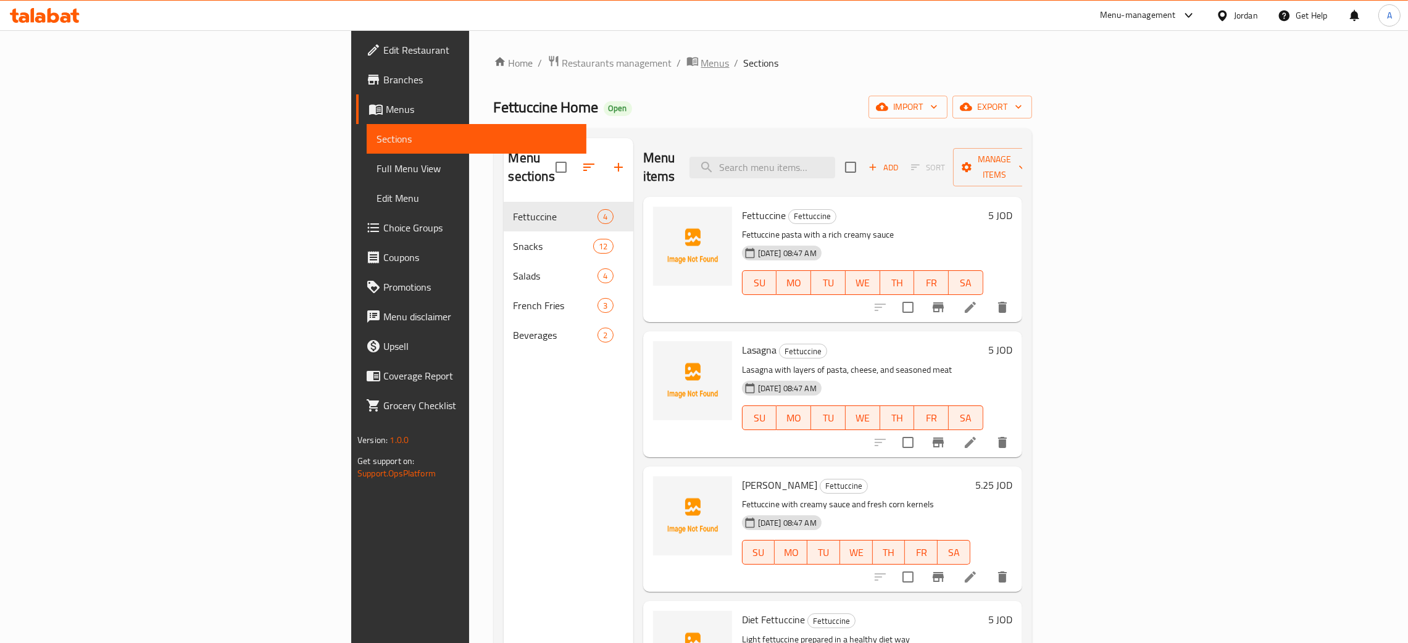
click at [701, 63] on span "Menus" at bounding box center [715, 63] width 28 height 15
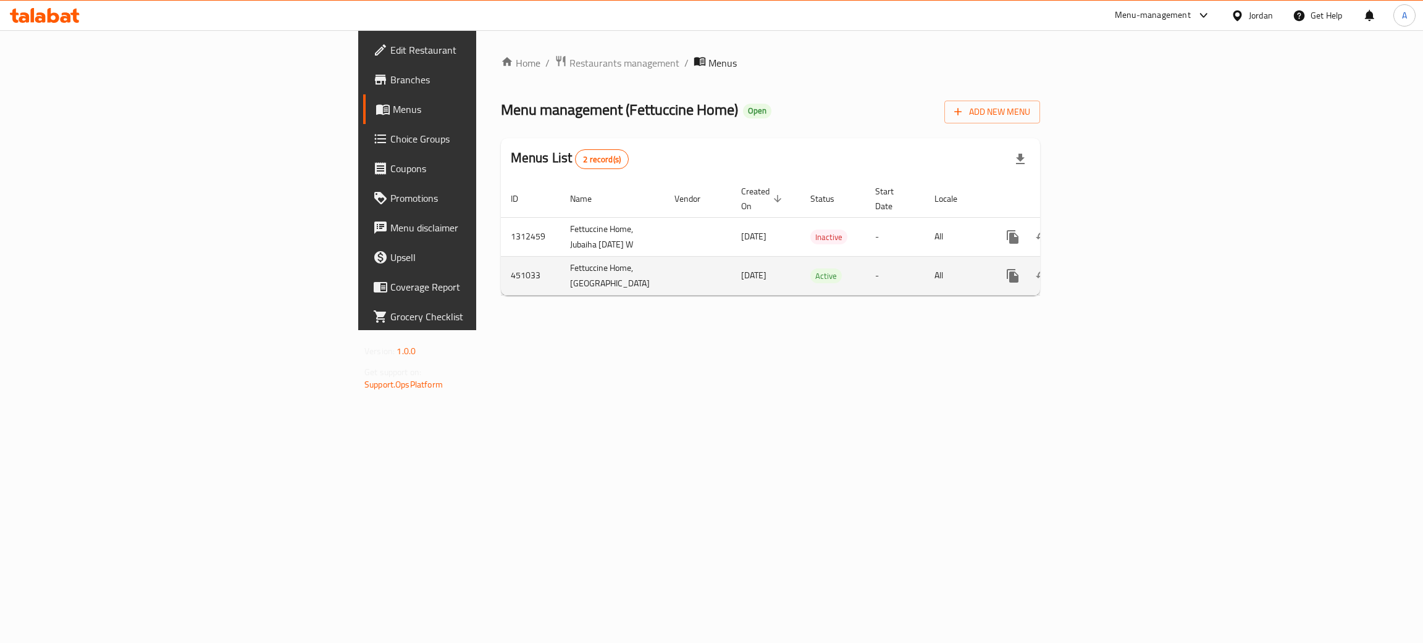
click at [1109, 283] on icon "enhanced table" at bounding box center [1101, 276] width 15 height 15
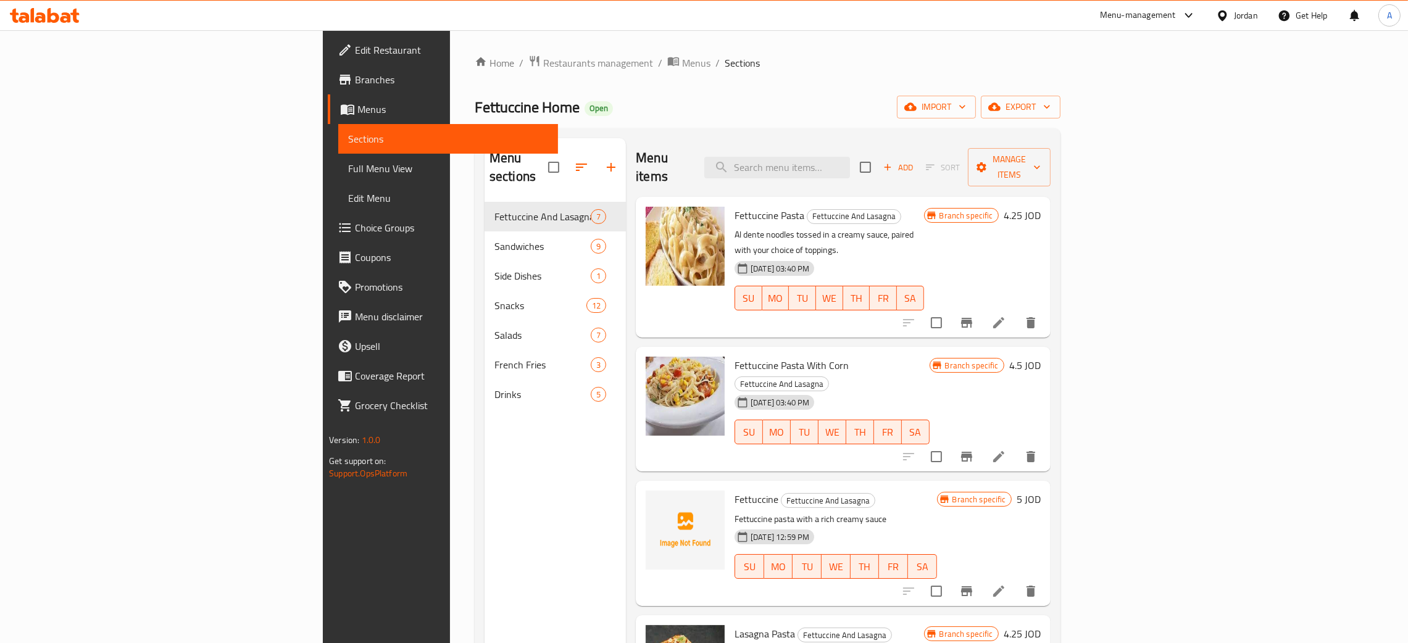
click at [348, 163] on span "Full Menu View" at bounding box center [448, 168] width 200 height 15
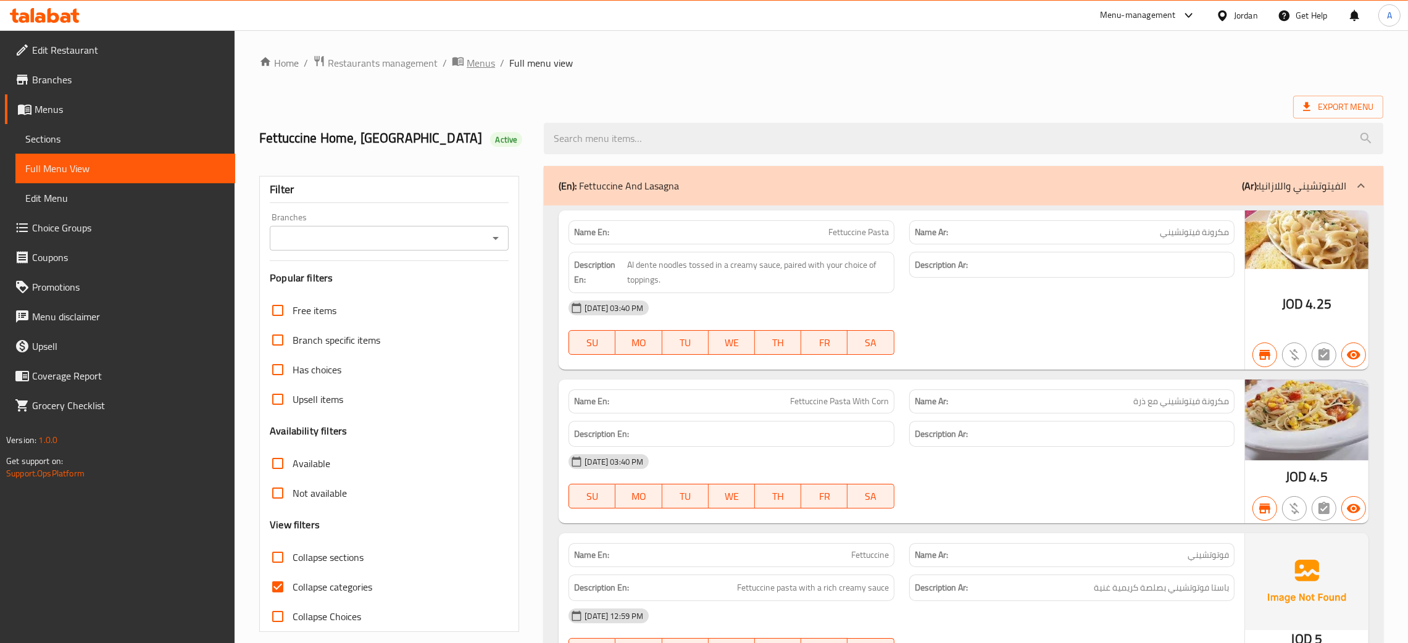
click at [487, 65] on span "Menus" at bounding box center [481, 63] width 28 height 15
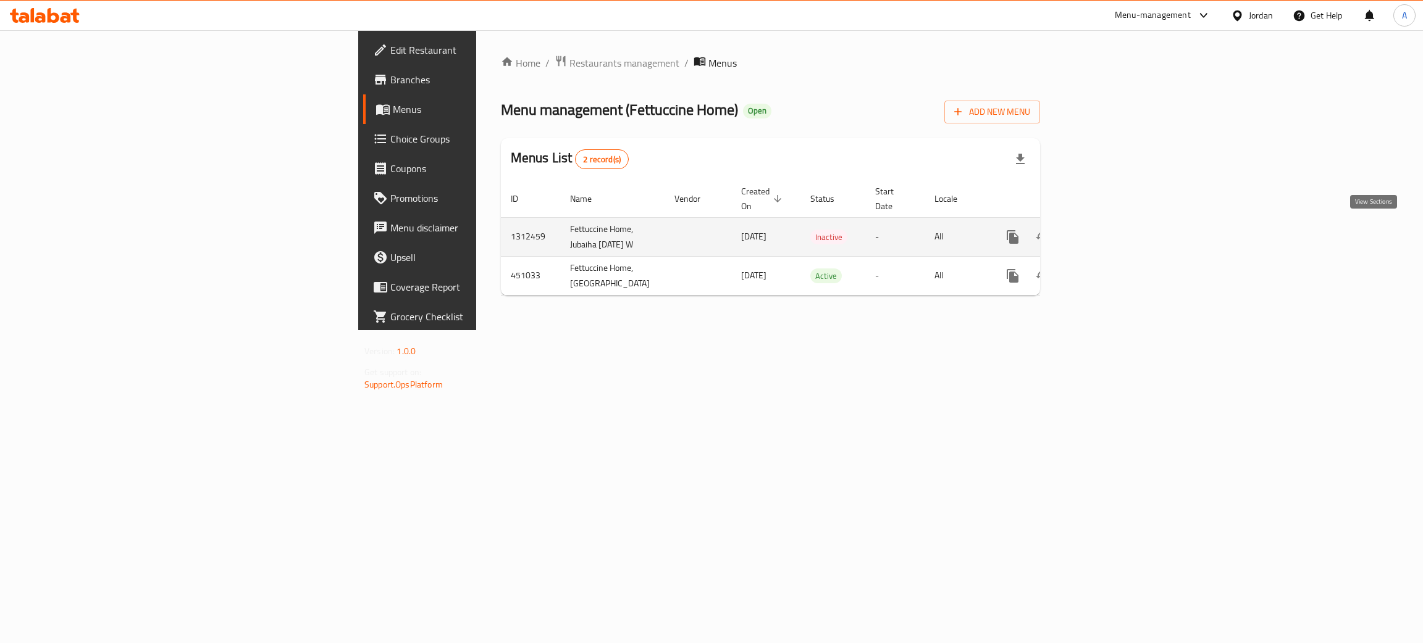
click at [1109, 230] on icon "enhanced table" at bounding box center [1101, 237] width 15 height 15
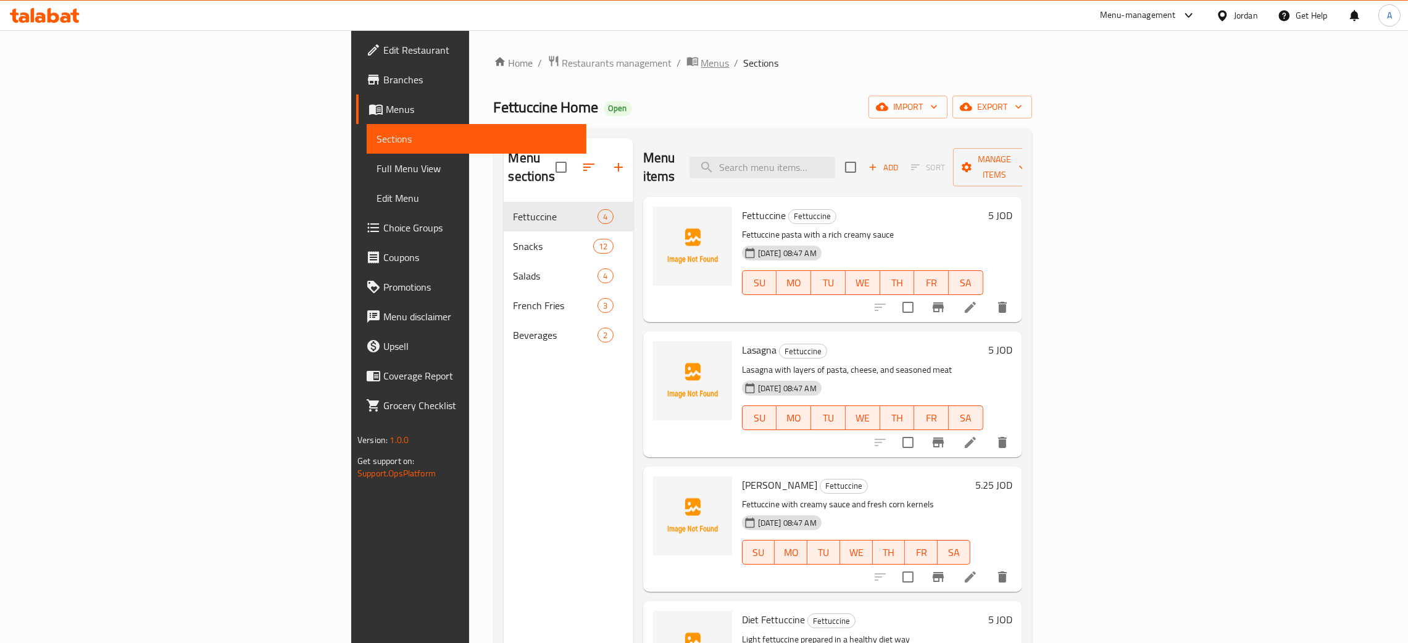
click at [701, 58] on span "Menus" at bounding box center [715, 63] width 28 height 15
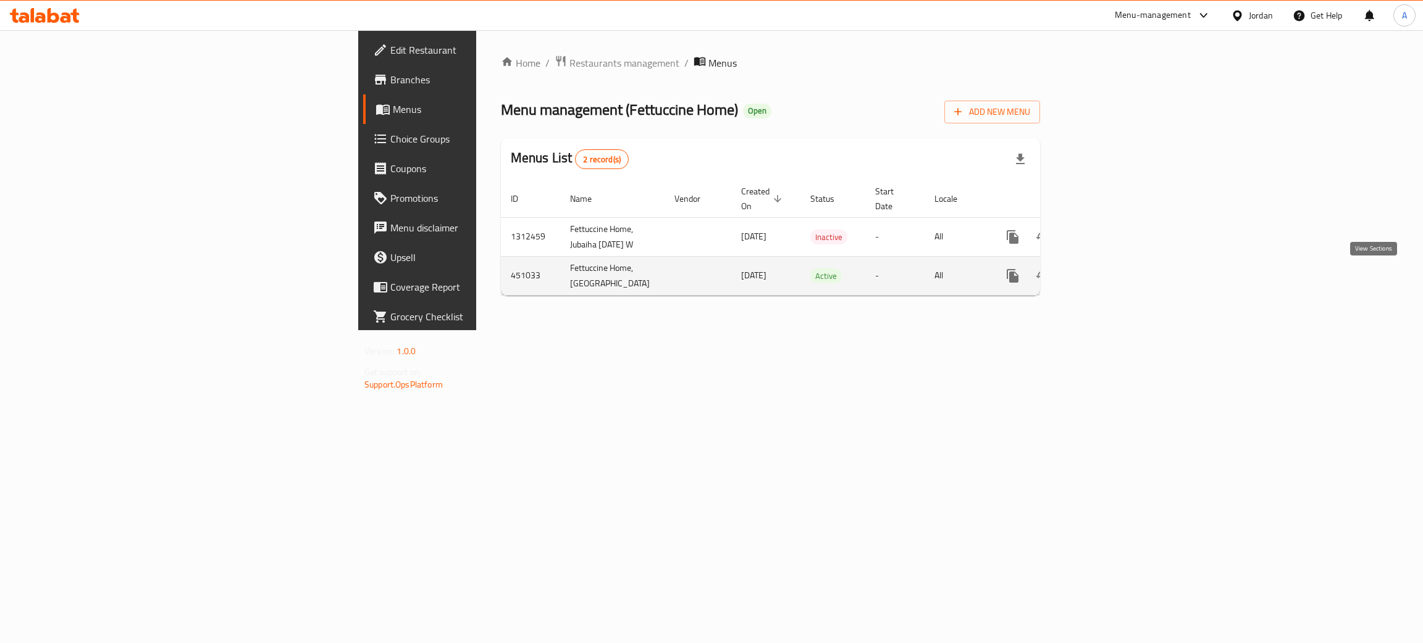
click at [1107, 280] on icon "enhanced table" at bounding box center [1101, 275] width 11 height 11
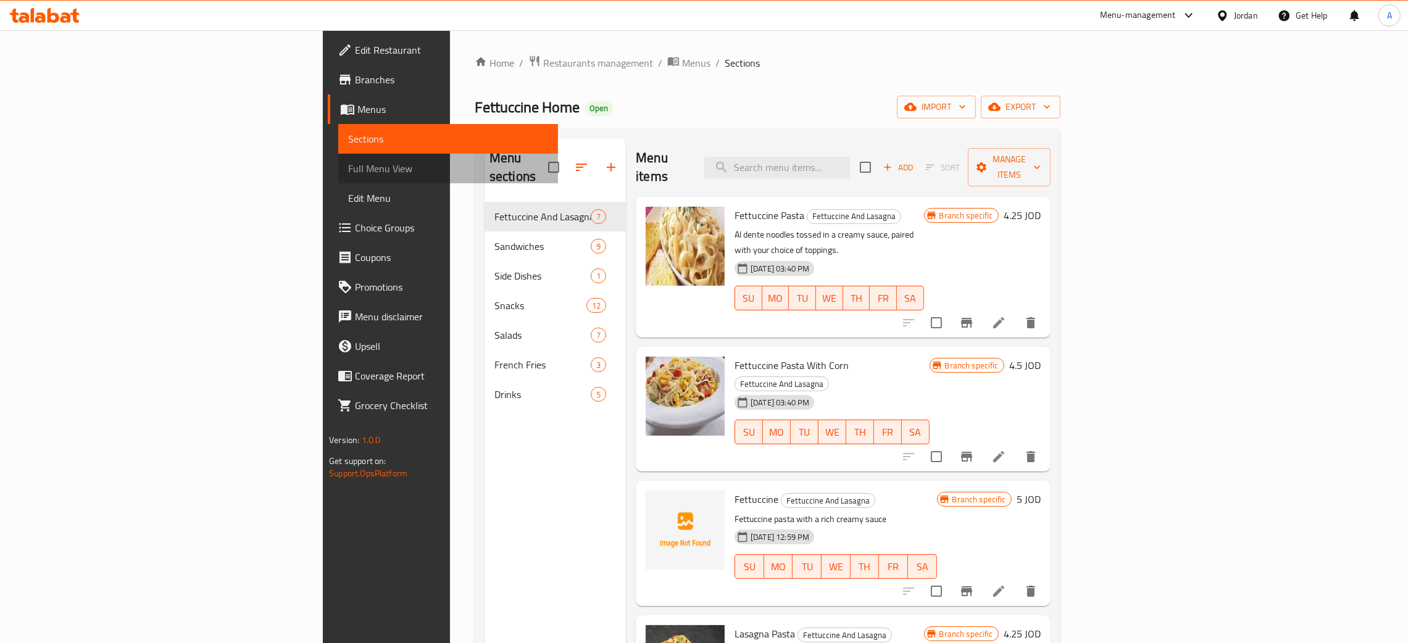
click at [348, 170] on span "Full Menu View" at bounding box center [448, 168] width 200 height 15
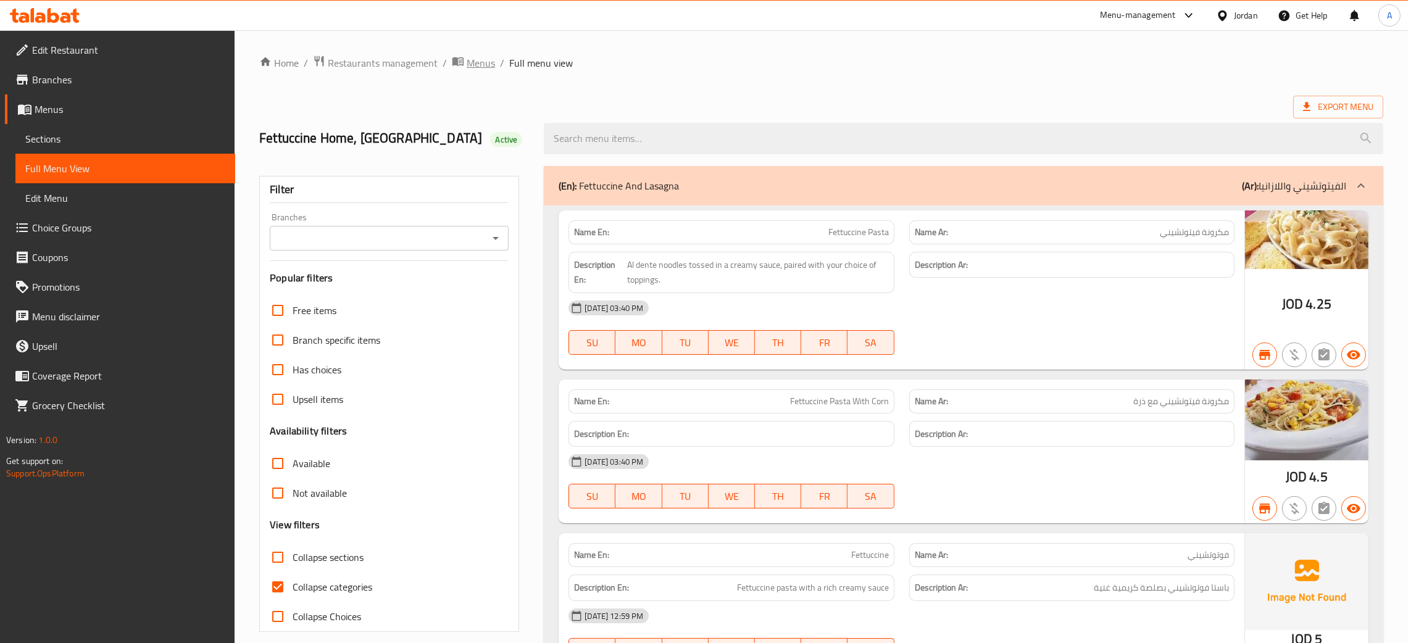
click at [469, 61] on span "Menus" at bounding box center [481, 63] width 28 height 15
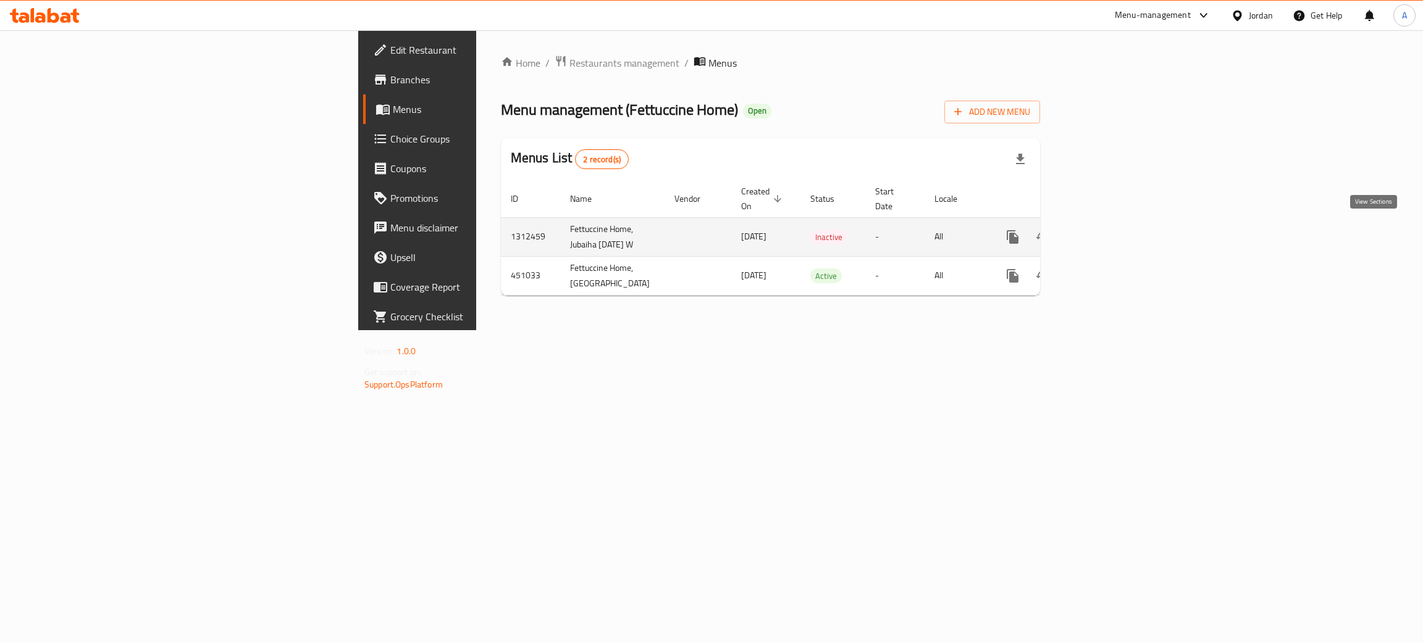
click at [1109, 231] on icon "enhanced table" at bounding box center [1101, 237] width 15 height 15
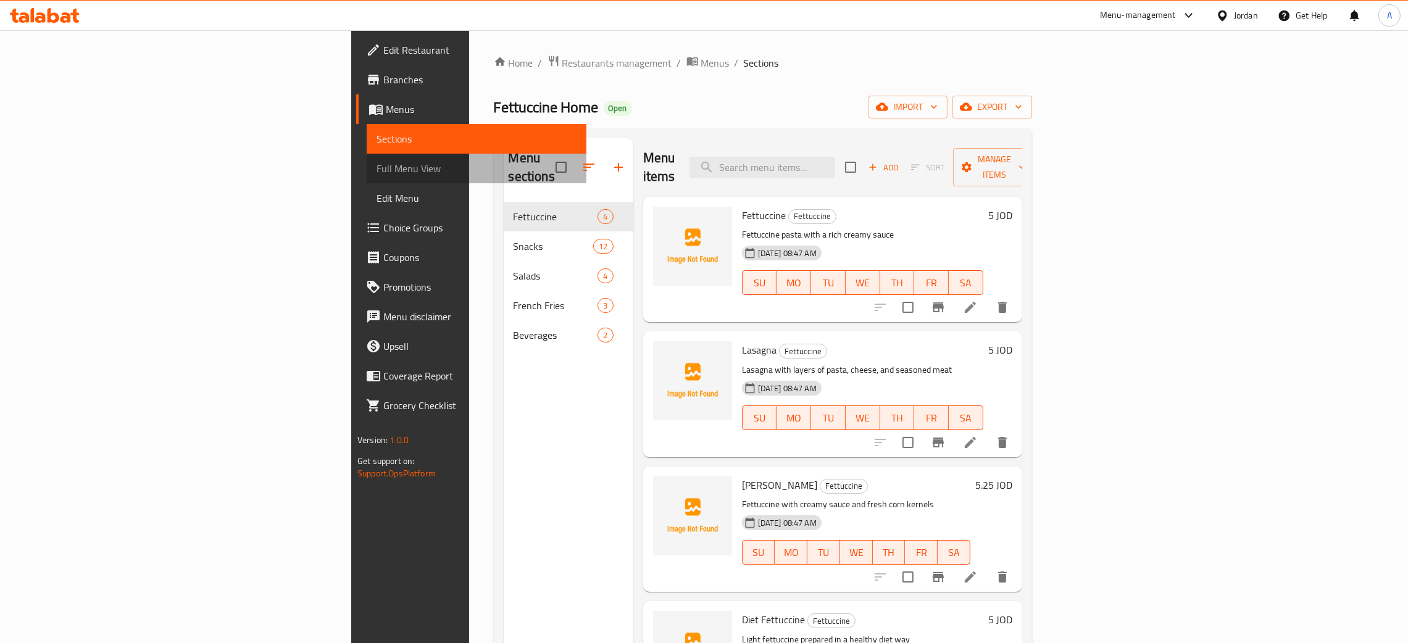
click at [377, 169] on span "Full Menu View" at bounding box center [477, 168] width 200 height 15
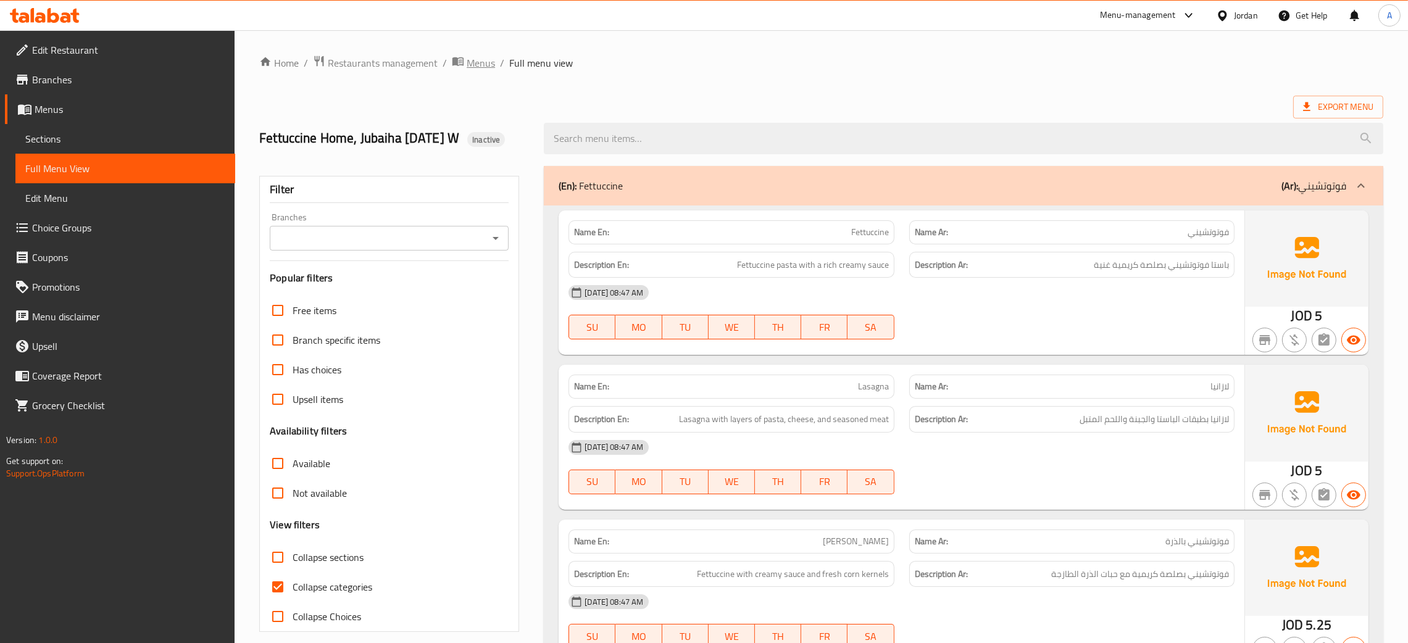
click at [487, 62] on span "Menus" at bounding box center [481, 63] width 28 height 15
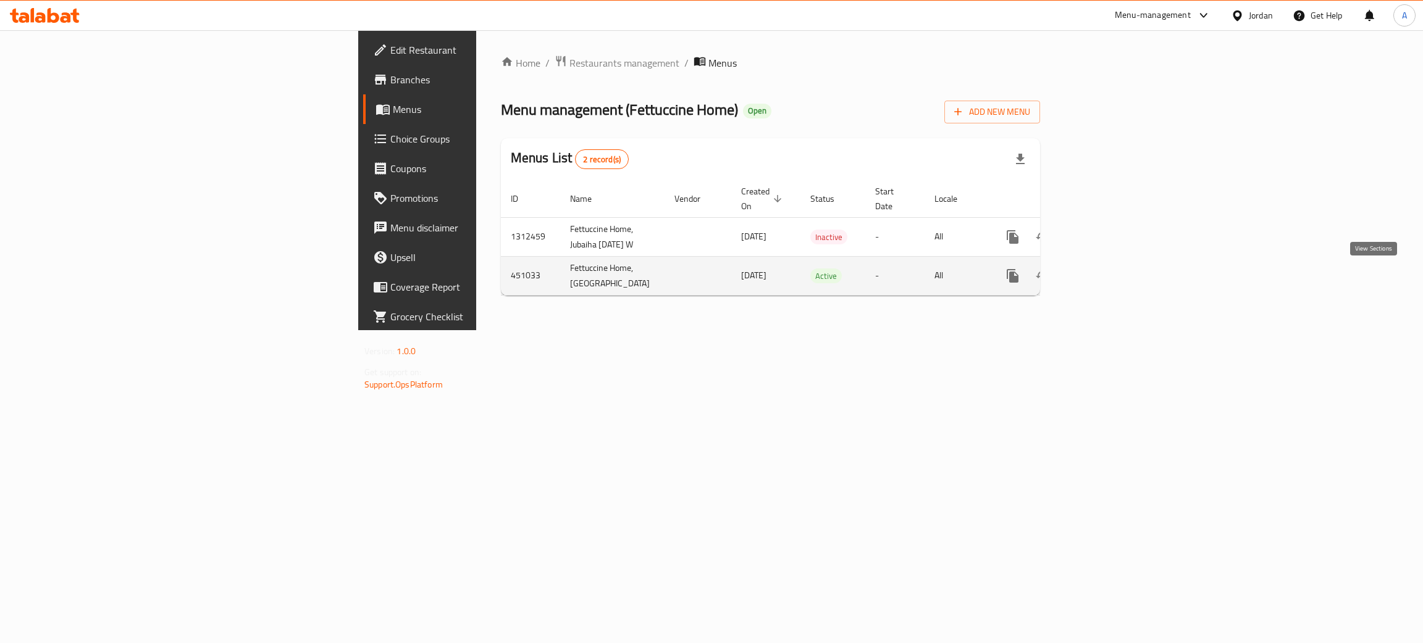
click at [1107, 276] on icon "enhanced table" at bounding box center [1101, 275] width 11 height 11
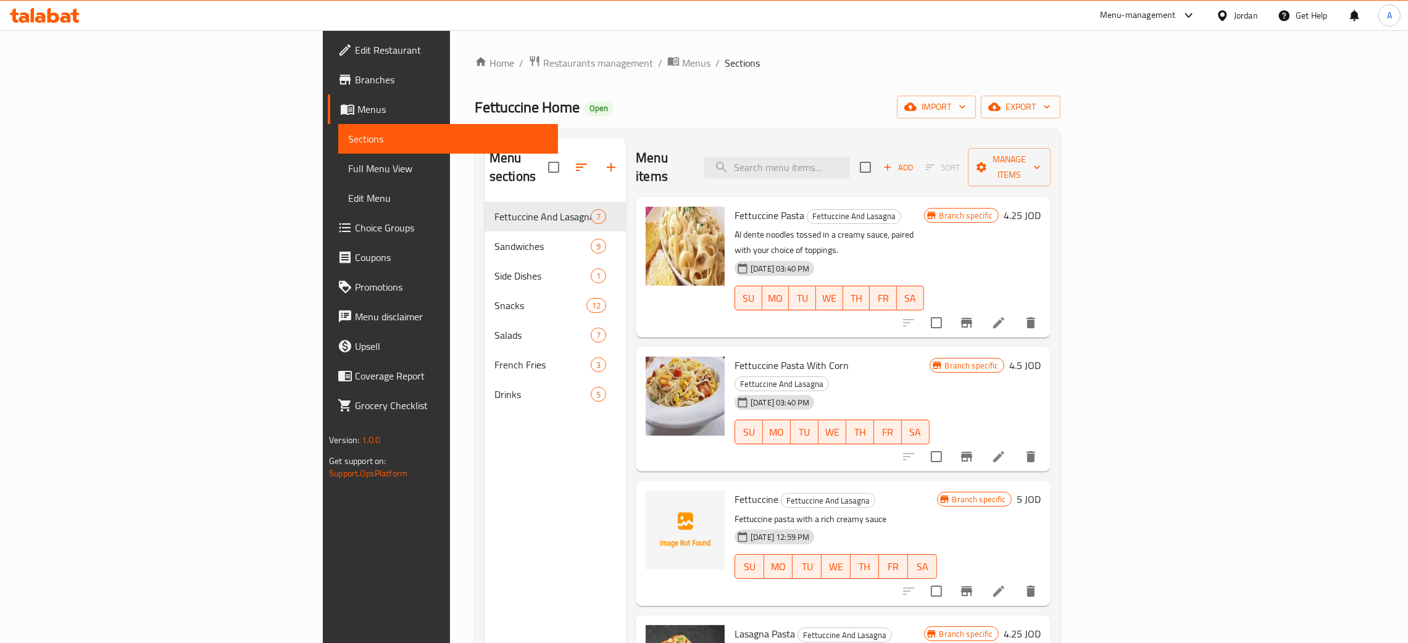
click at [348, 172] on span "Full Menu View" at bounding box center [448, 168] width 200 height 15
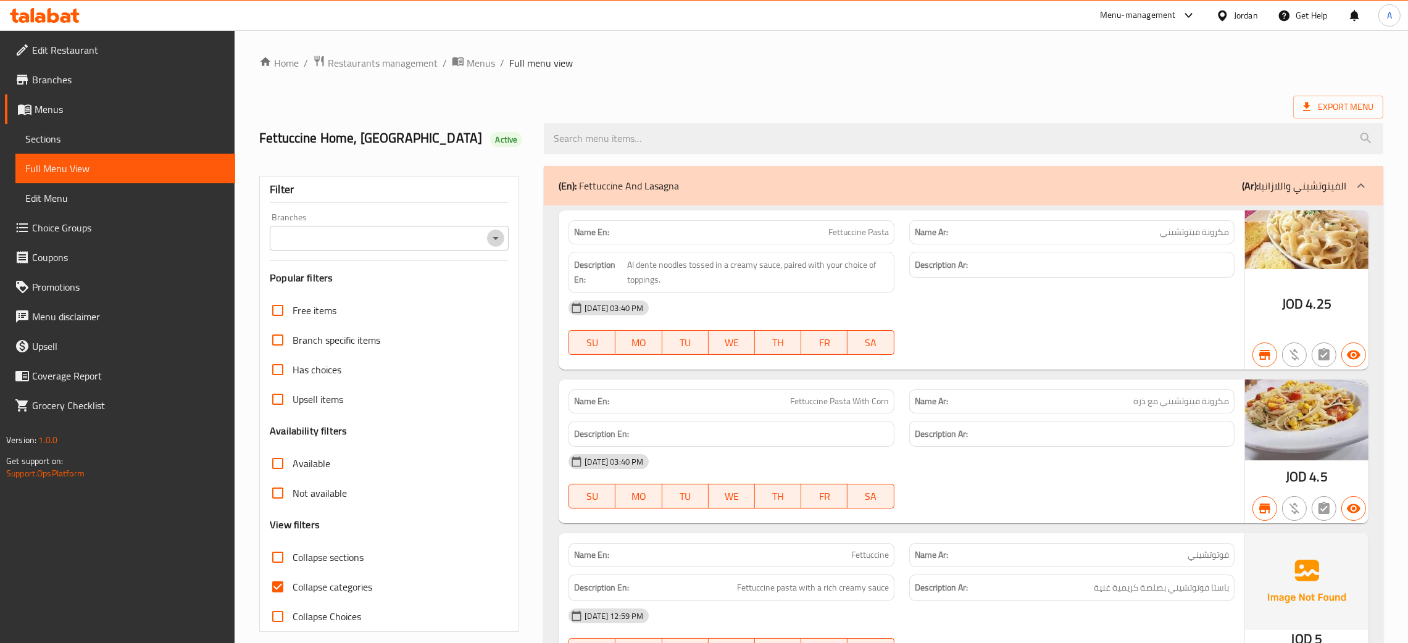
click at [491, 232] on icon "Open" at bounding box center [495, 238] width 15 height 15
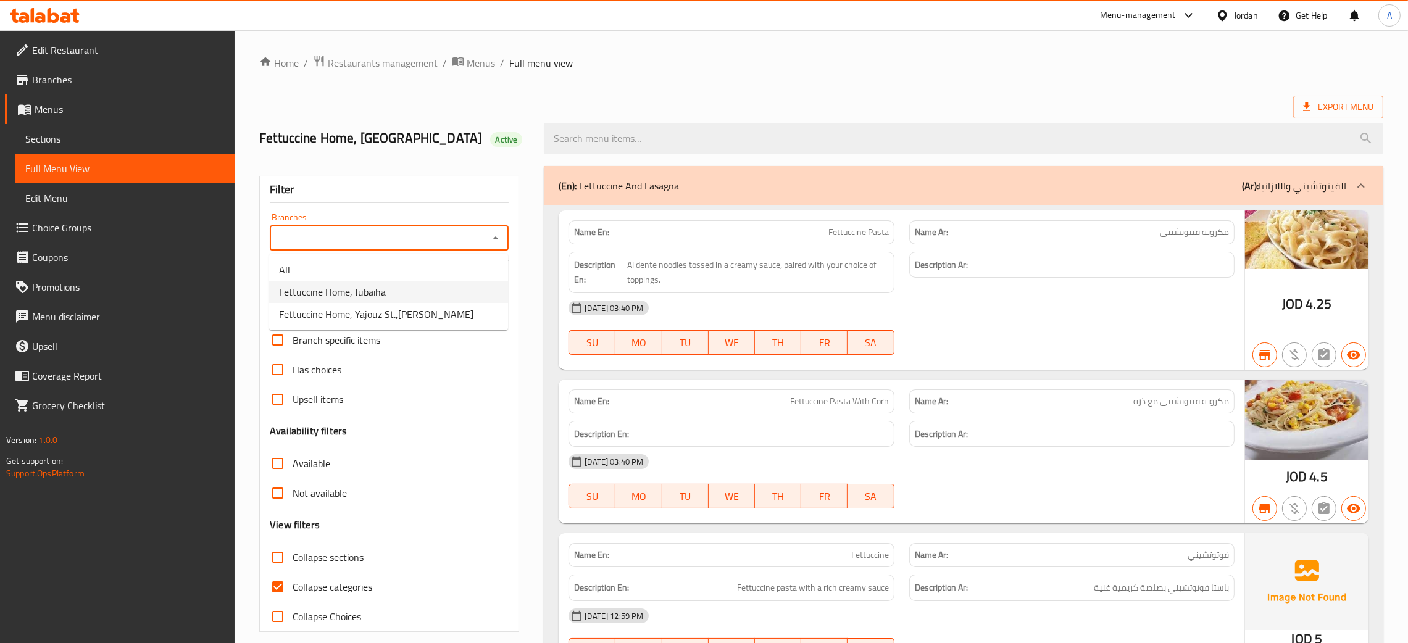
drag, startPoint x: 427, startPoint y: 287, endPoint x: 538, endPoint y: 31, distance: 278.7
click at [427, 285] on li "Fettuccine Home, Jubaiha" at bounding box center [388, 292] width 239 height 22
type input "Fettuccine Home, Jubaiha"
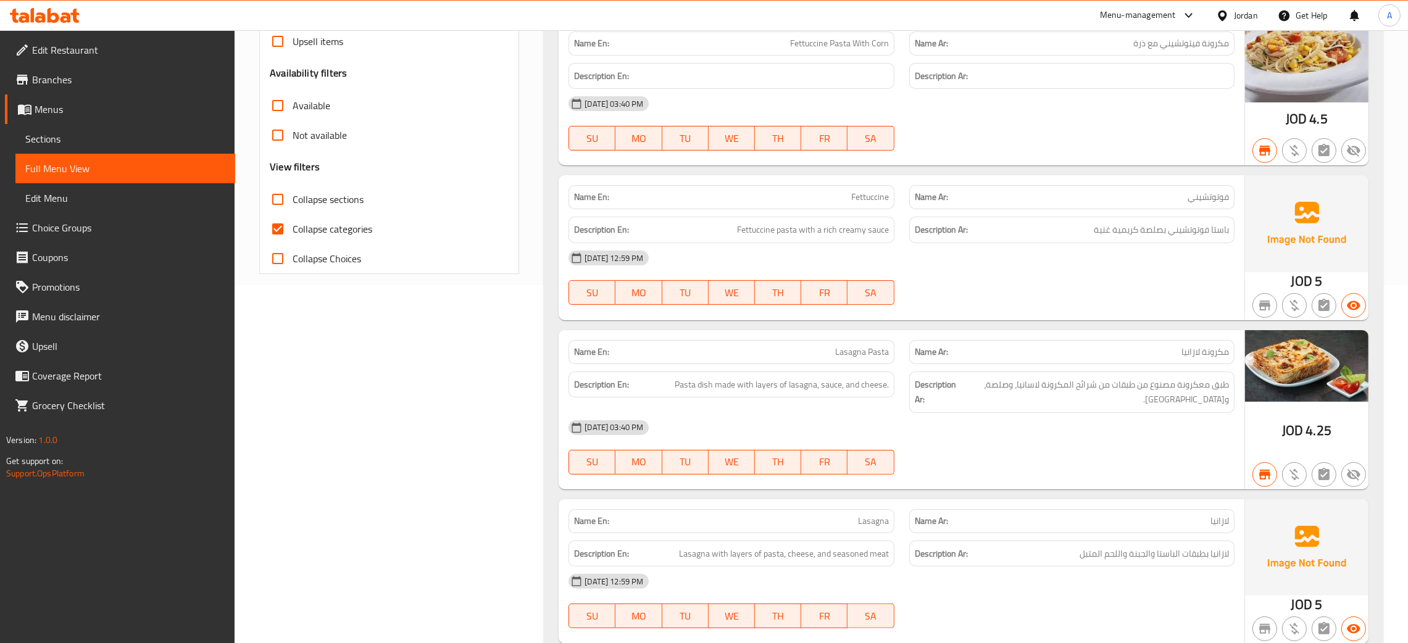
scroll to position [277, 0]
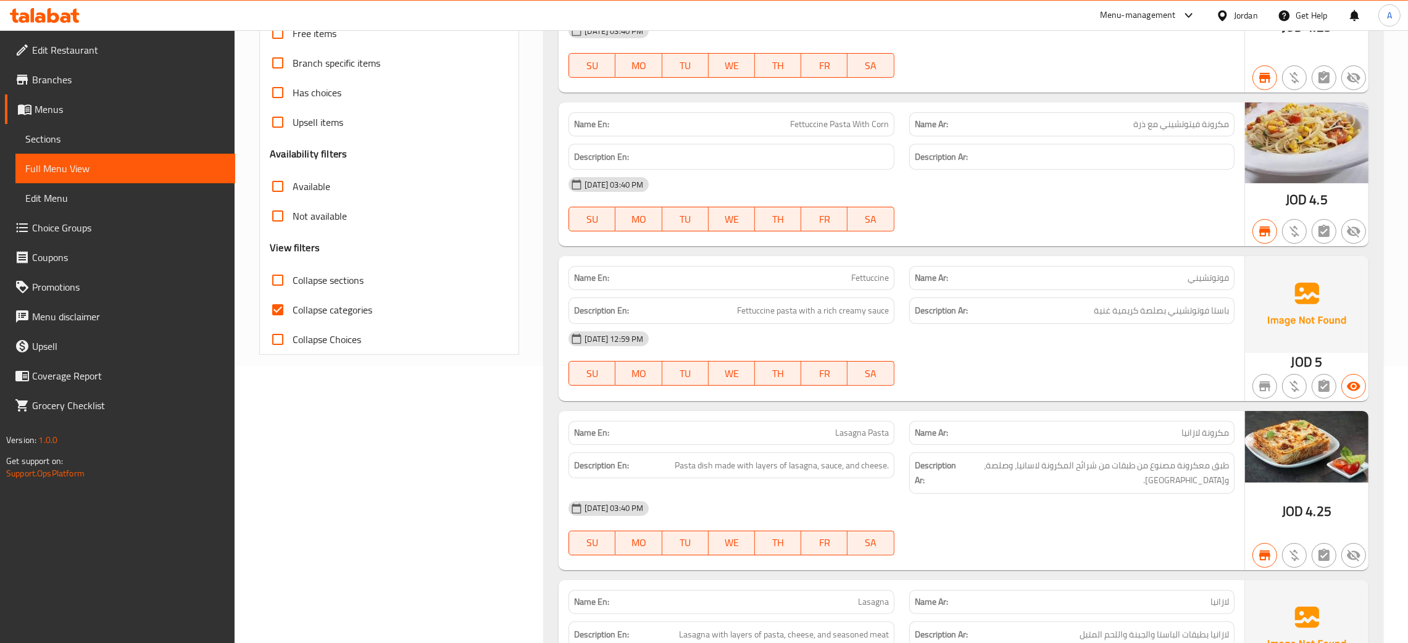
click at [275, 188] on input "Available" at bounding box center [278, 187] width 30 height 30
checkbox input "true"
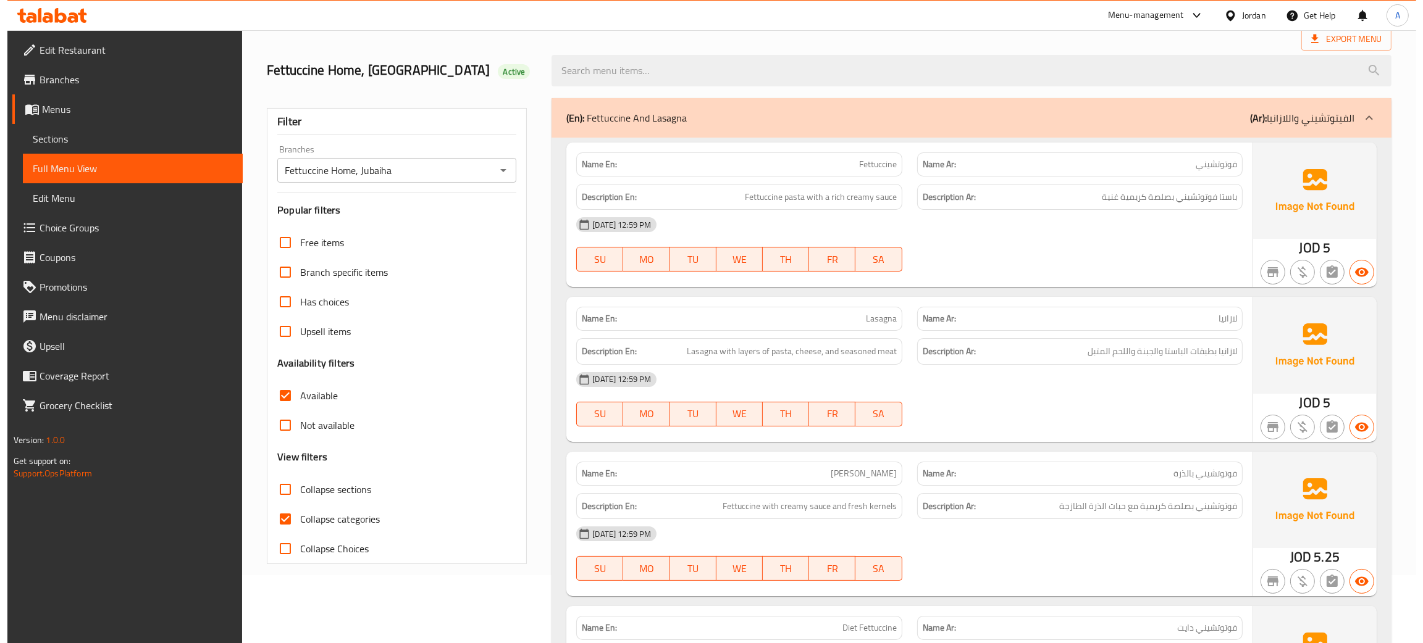
scroll to position [0, 0]
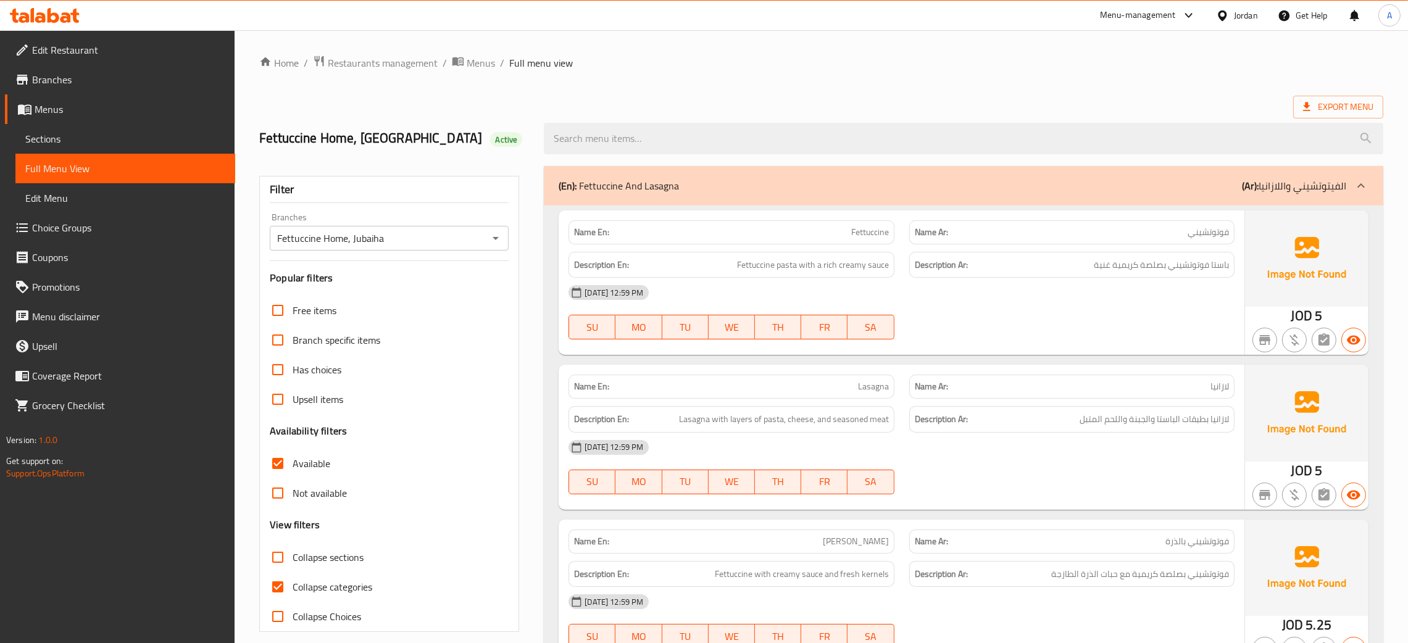
click at [1244, 9] on div "Jordan" at bounding box center [1246, 16] width 24 height 14
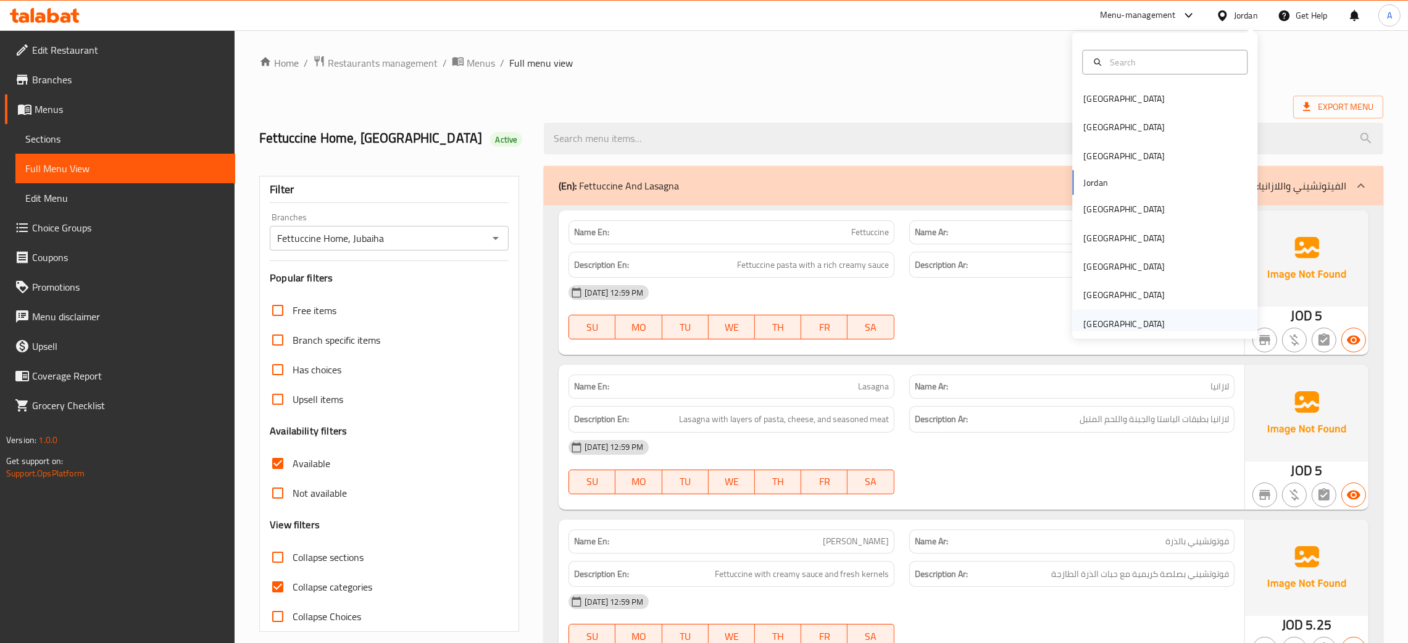
click at [1125, 324] on div "[GEOGRAPHIC_DATA]" at bounding box center [1125, 324] width 82 height 14
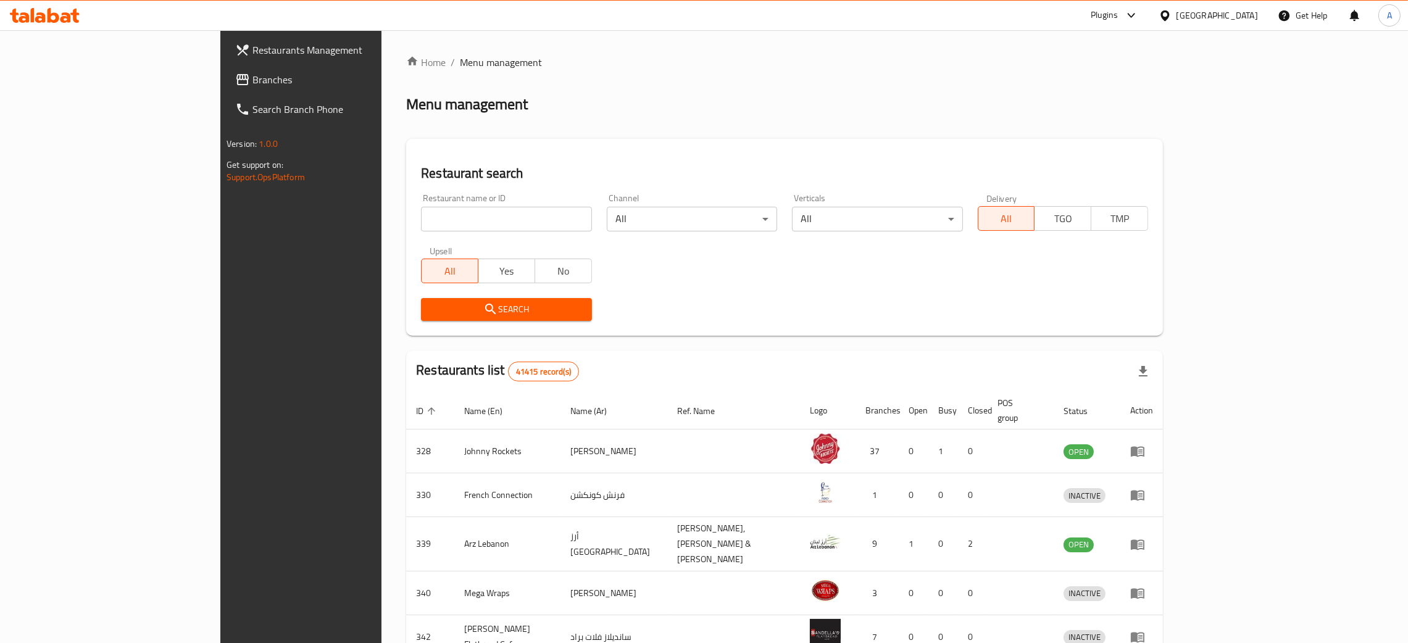
click at [421, 220] on input "search" at bounding box center [506, 219] width 170 height 25
paste input "[PERSON_NAME]"
type input "[PERSON_NAME]"
click button "Search" at bounding box center [506, 309] width 170 height 23
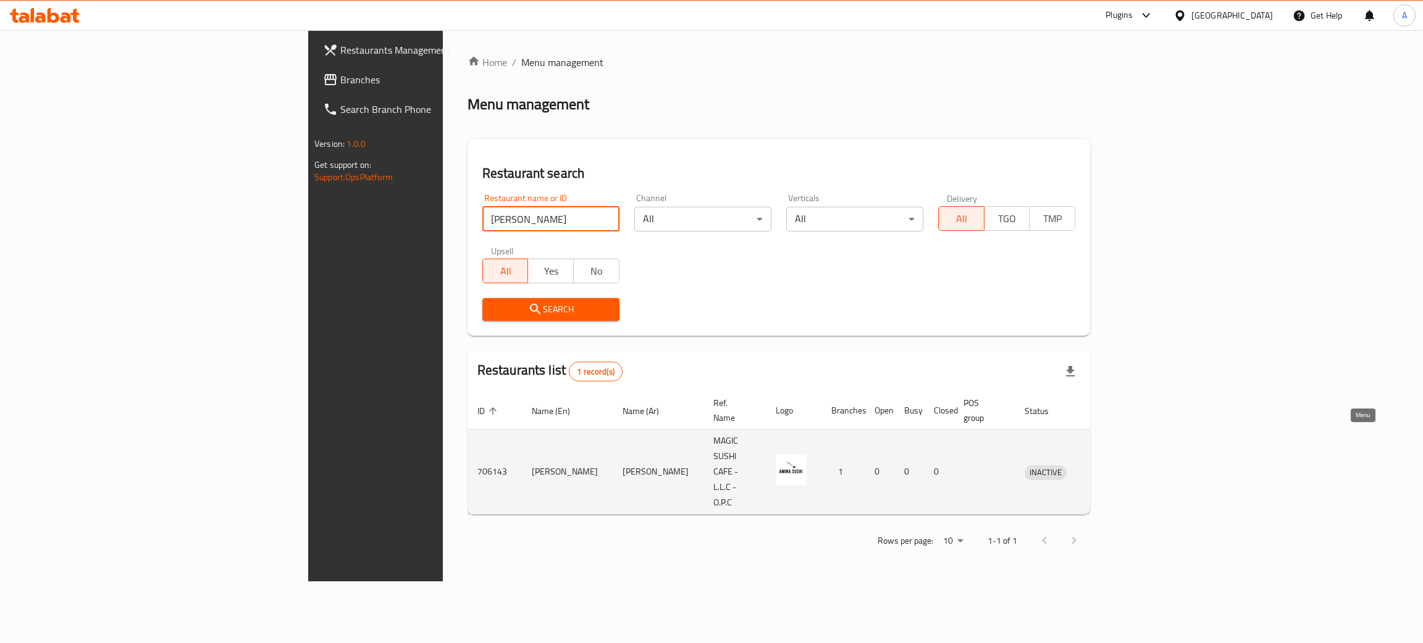
click at [1106, 465] on icon "enhanced table" at bounding box center [1098, 472] width 15 height 15
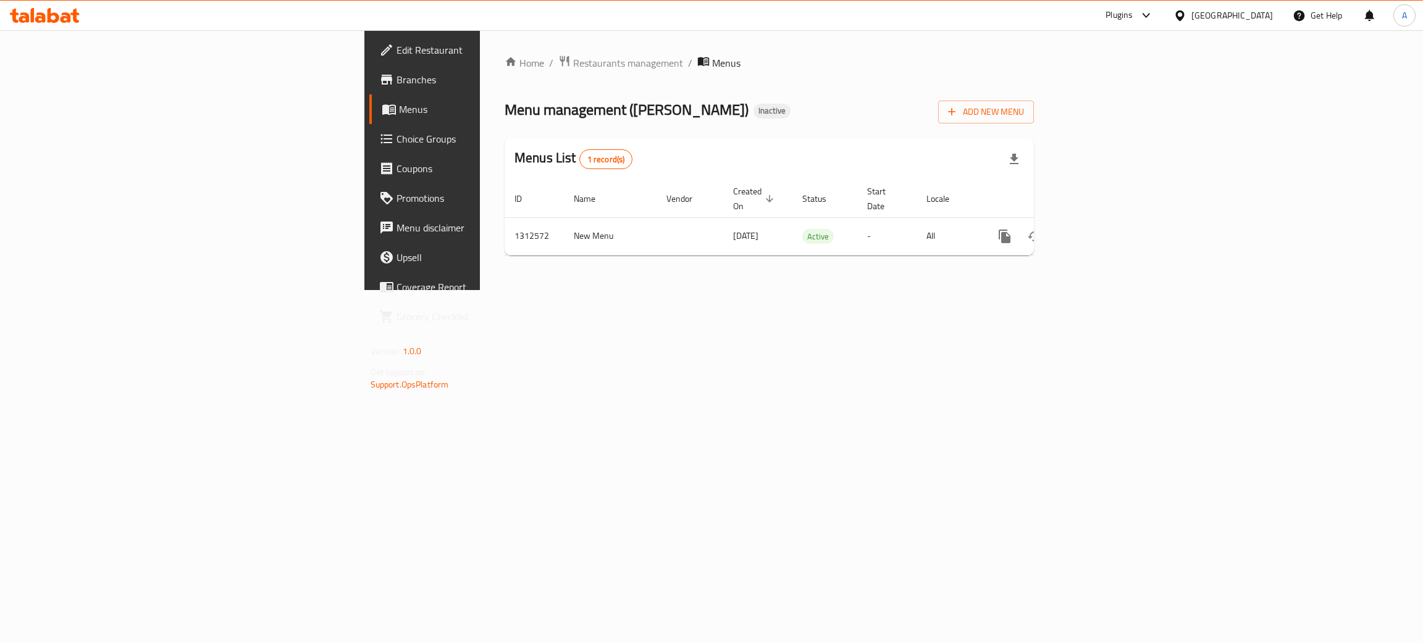
click at [396, 54] on span "Edit Restaurant" at bounding box center [494, 50] width 196 height 15
click at [1101, 228] on icon "enhanced table" at bounding box center [1093, 235] width 15 height 15
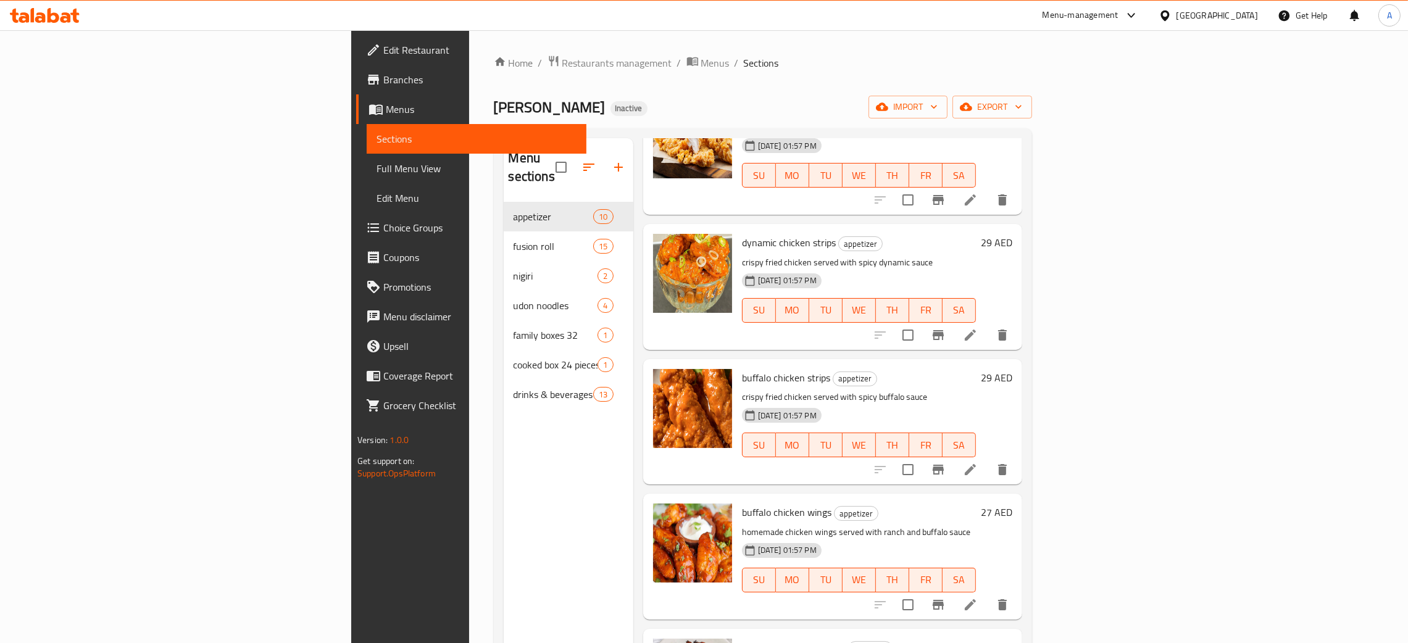
scroll to position [735, 0]
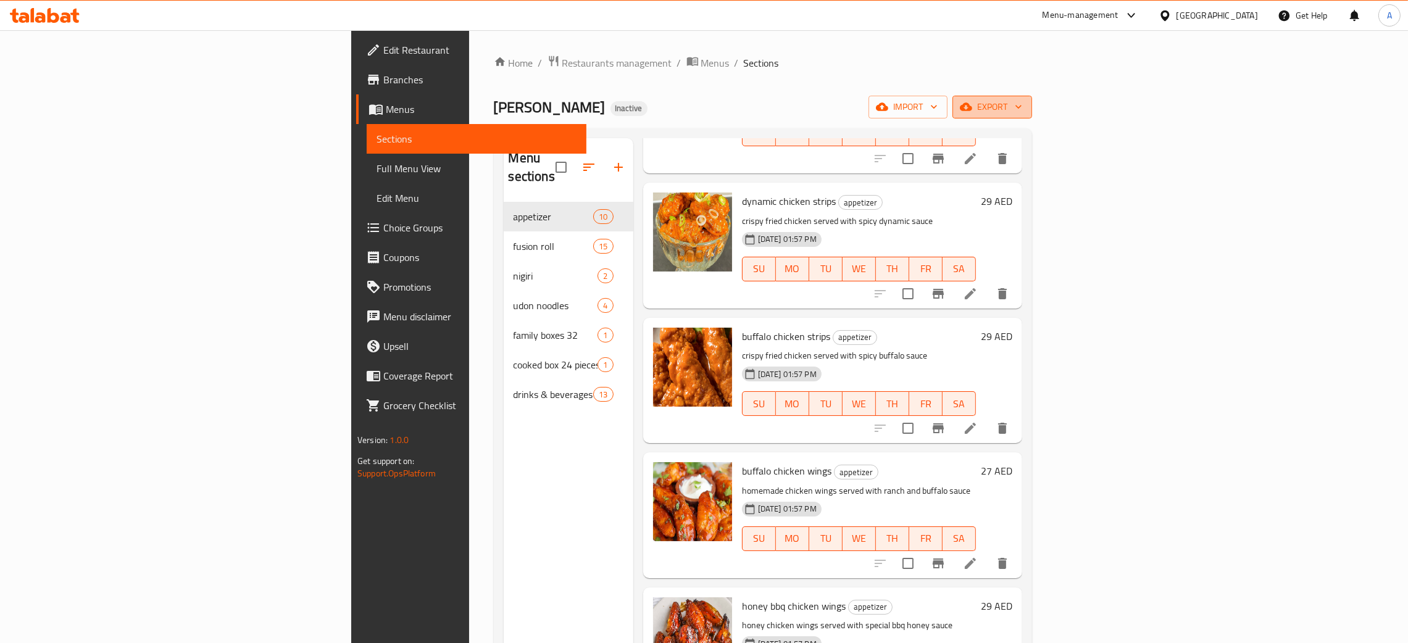
click at [1025, 104] on icon "button" at bounding box center [1019, 107] width 12 height 12
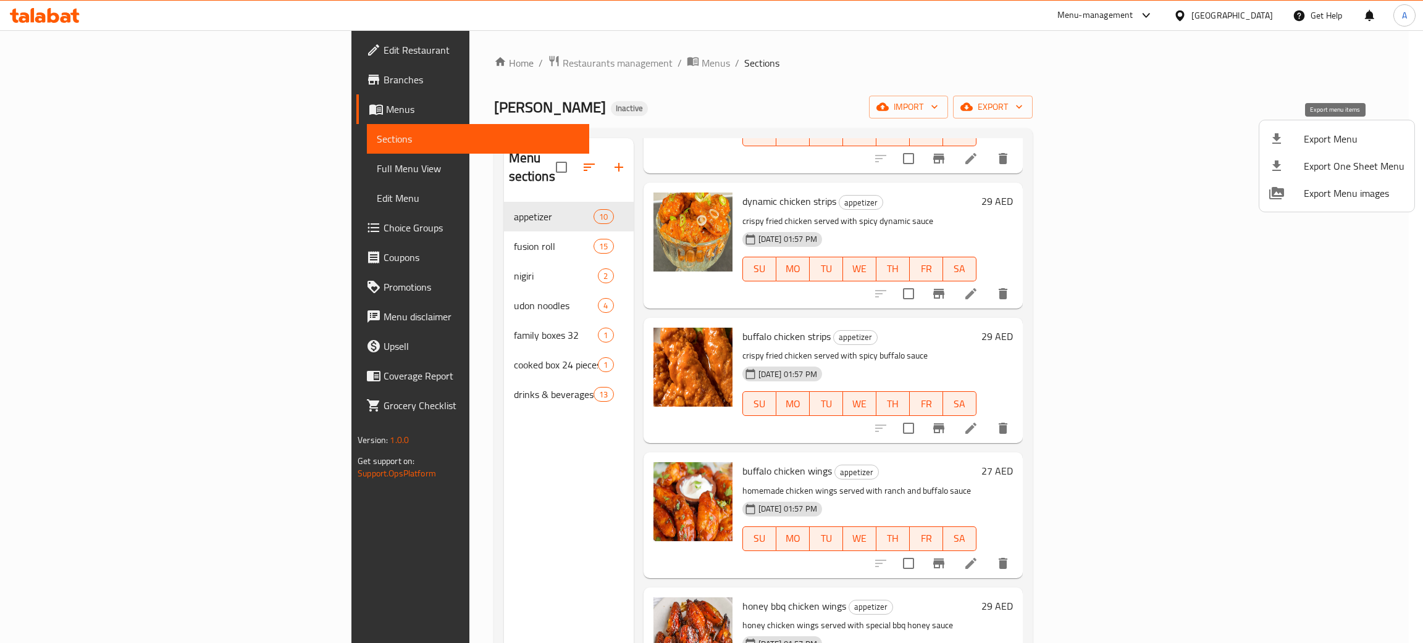
click at [1344, 132] on span "Export Menu" at bounding box center [1353, 139] width 101 height 15
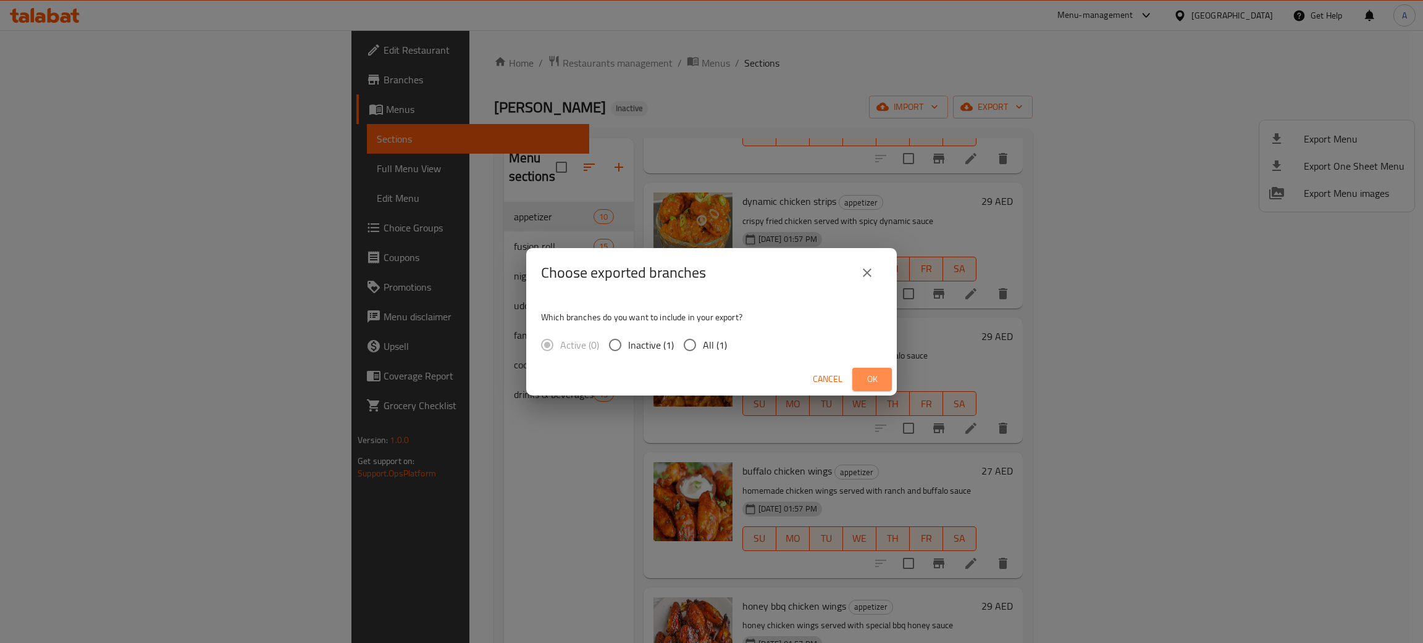
click at [876, 383] on span "Ok" at bounding box center [872, 379] width 20 height 15
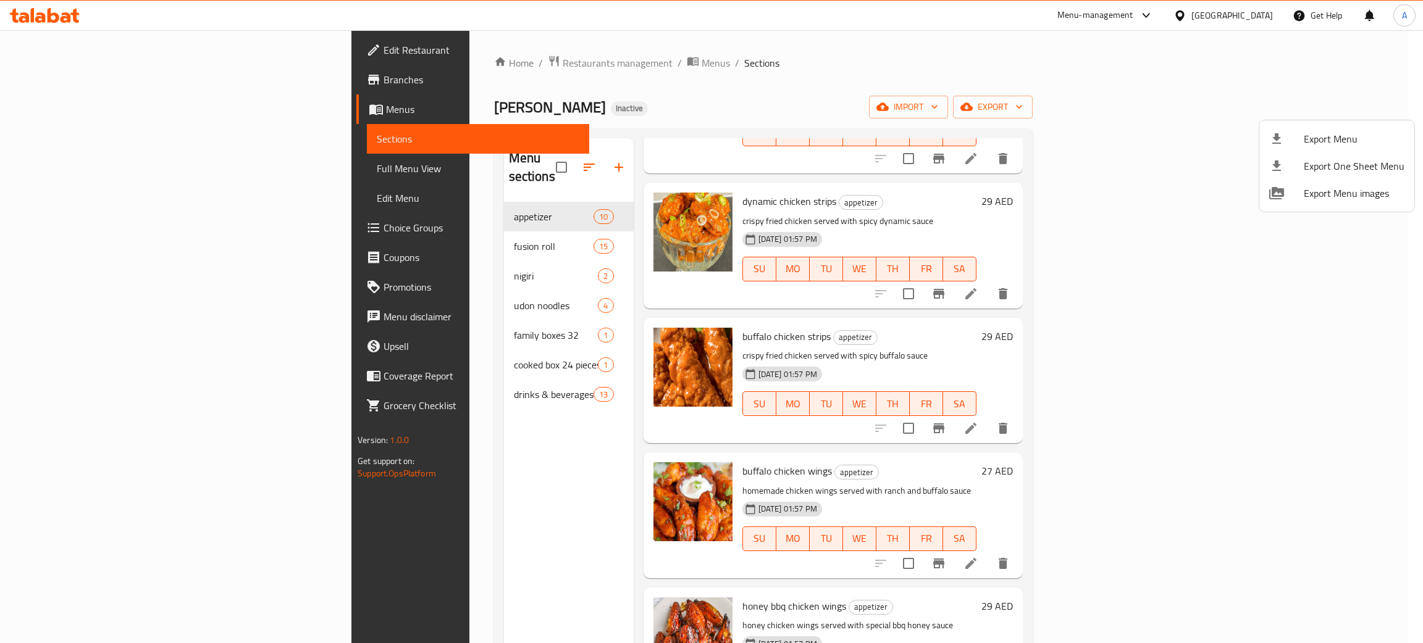
click at [60, 54] on div at bounding box center [711, 321] width 1423 height 643
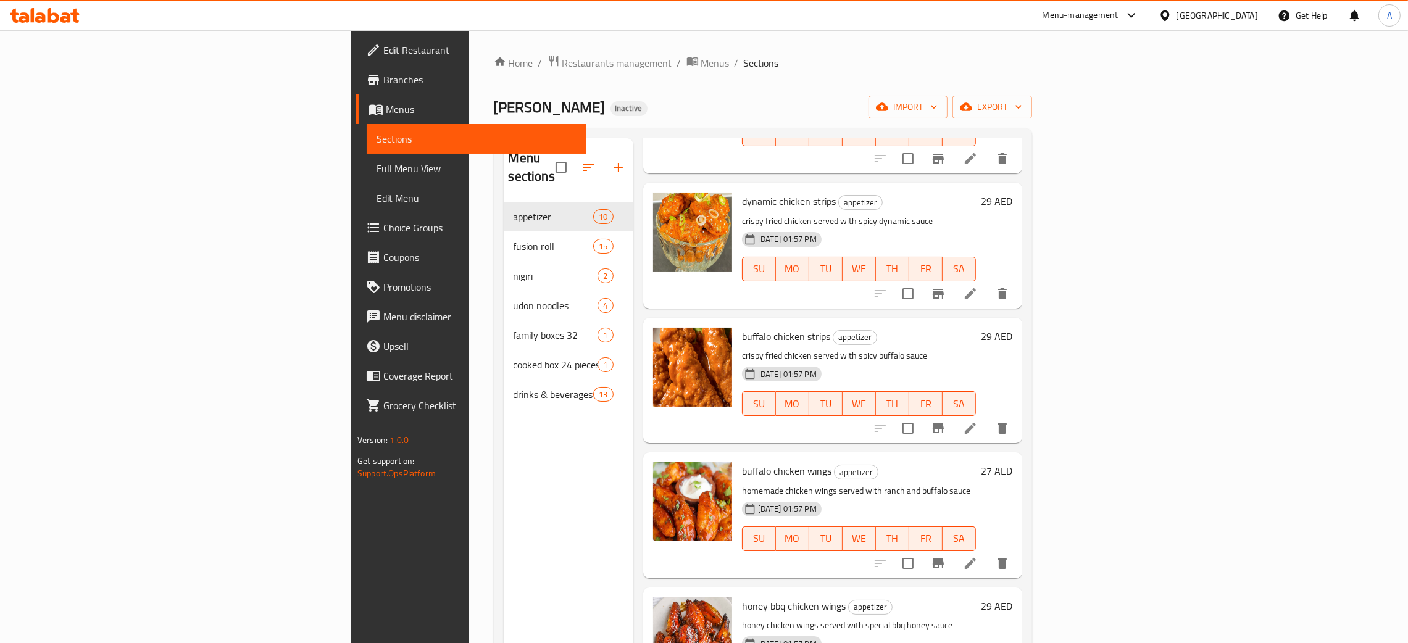
click at [383, 46] on span "Edit Restaurant" at bounding box center [479, 50] width 193 height 15
